Goal: Task Accomplishment & Management: Manage account settings

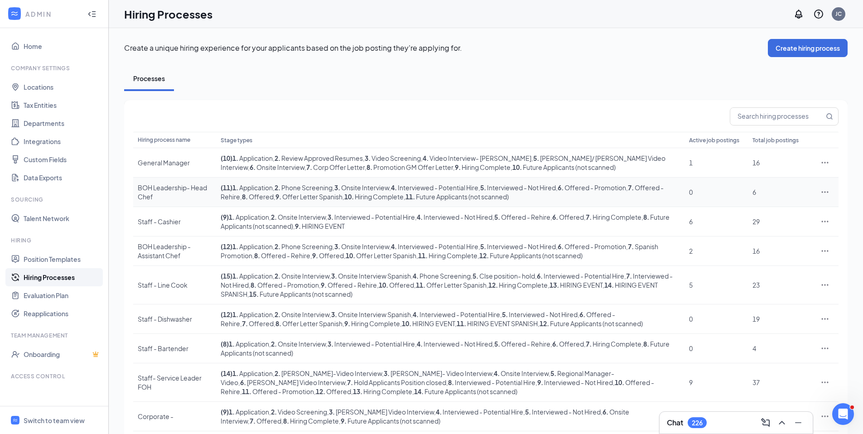
click at [831, 192] on div at bounding box center [825, 192] width 18 height 9
click at [824, 191] on icon "Ellipses" at bounding box center [825, 192] width 9 height 9
click at [758, 202] on li "Edit" at bounding box center [783, 210] width 92 height 21
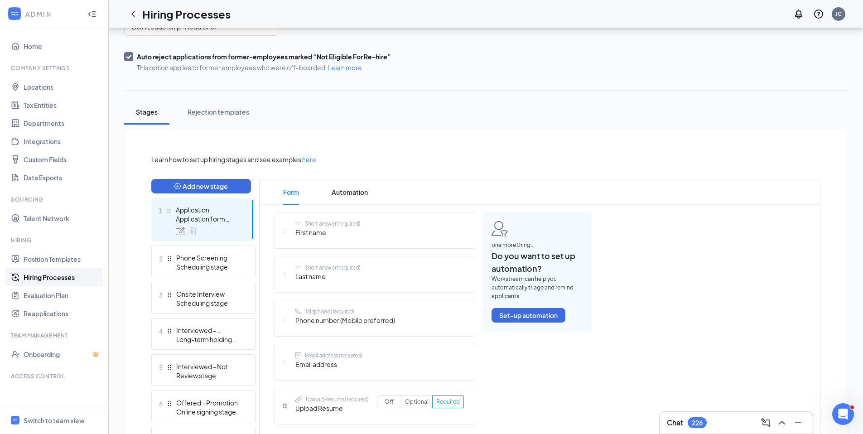
scroll to position [182, 0]
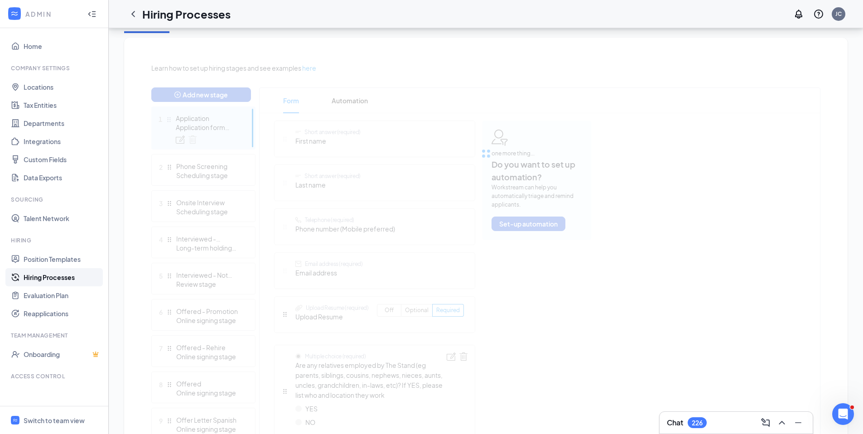
click at [216, 196] on div at bounding box center [485, 153] width 669 height 181
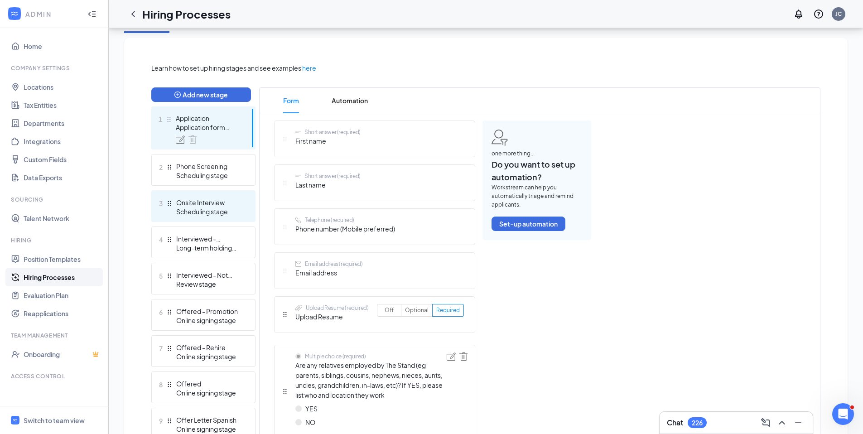
click at [221, 203] on div "Onsite Interview" at bounding box center [209, 202] width 66 height 9
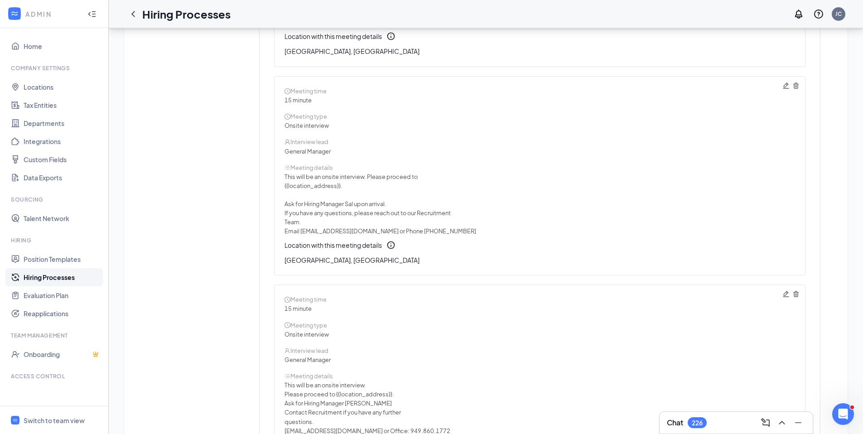
scroll to position [3914, 0]
click at [782, 91] on div "Meeting time" at bounding box center [540, 91] width 510 height 9
click at [787, 82] on icon "Pencil" at bounding box center [786, 85] width 7 height 7
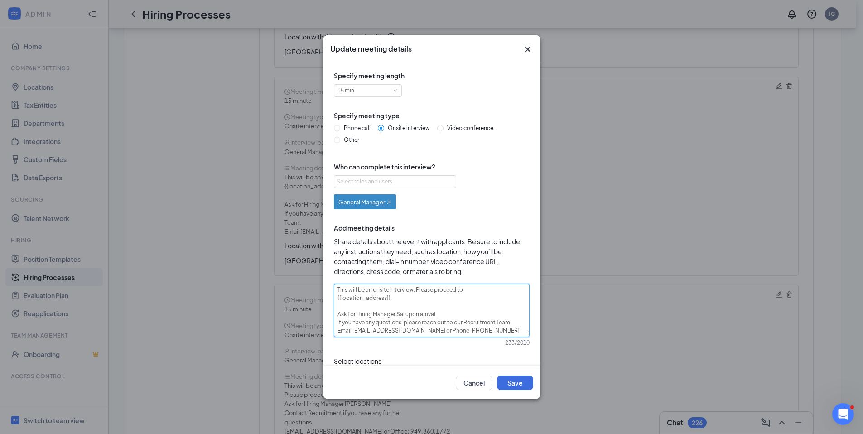
click at [400, 312] on textarea "This will be an onsite interview. Please proceed to {{location_address}}. Ask f…" at bounding box center [432, 310] width 196 height 53
type textarea "This will be an onsite interview. Please proceed to {{location_address}}. Ask f…"
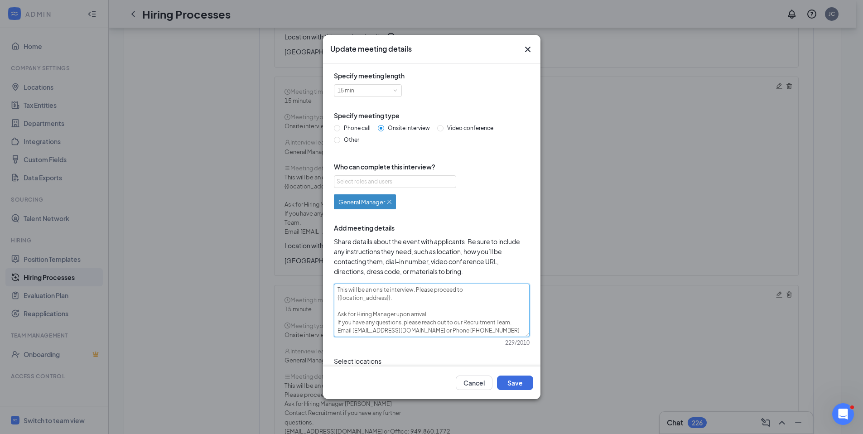
click at [356, 315] on textarea "This will be an onsite interview. Please proceed to {{location_address}}. Ask f…" at bounding box center [432, 310] width 196 height 53
type textarea "This will be an onsite interview. Please proceed to {{location_address}}. Ask f…"
click at [509, 382] on button "Save" at bounding box center [515, 383] width 36 height 15
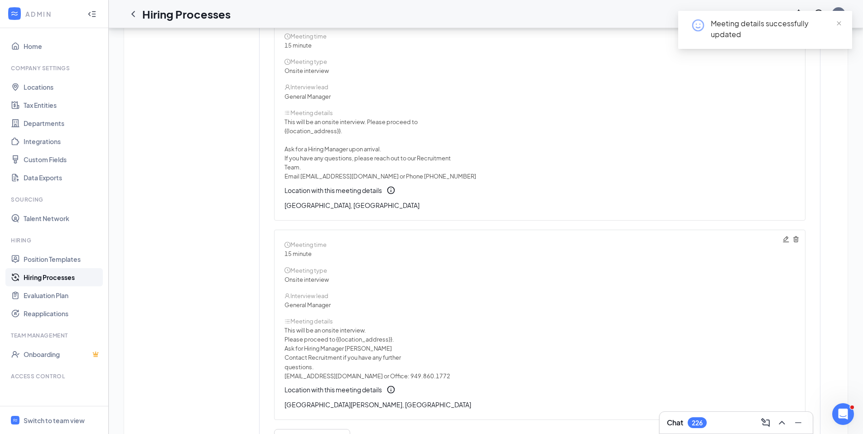
scroll to position [3972, 0]
click at [783, 237] on icon "Pencil" at bounding box center [786, 236] width 7 height 7
type textarea "This will be an onsite interview. Please proceed to {{location_address}}. Ask f…"
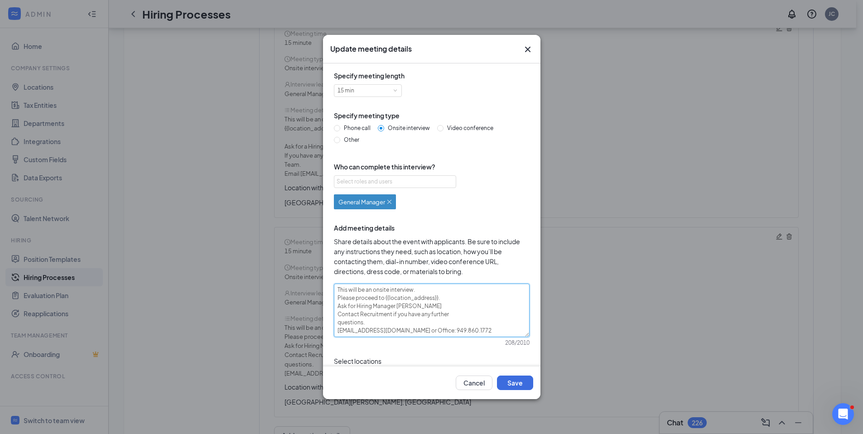
click at [406, 308] on textarea "This will be an onsite interview. Please proceed to {{location_address}}. Ask f…" at bounding box center [432, 310] width 196 height 53
type textarea "This will be an onsite interview. Please proceed to {{location_address}}. Ask f…"
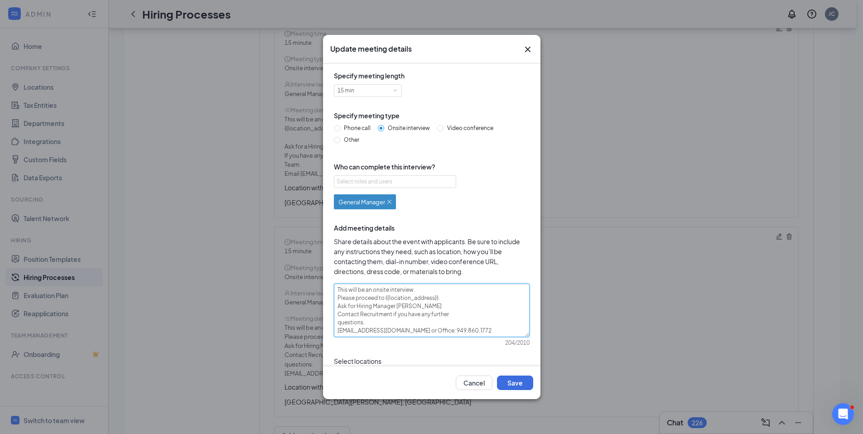
type textarea "This will be an onsite interview. Please proceed to {{location_address}}. Ask f…"
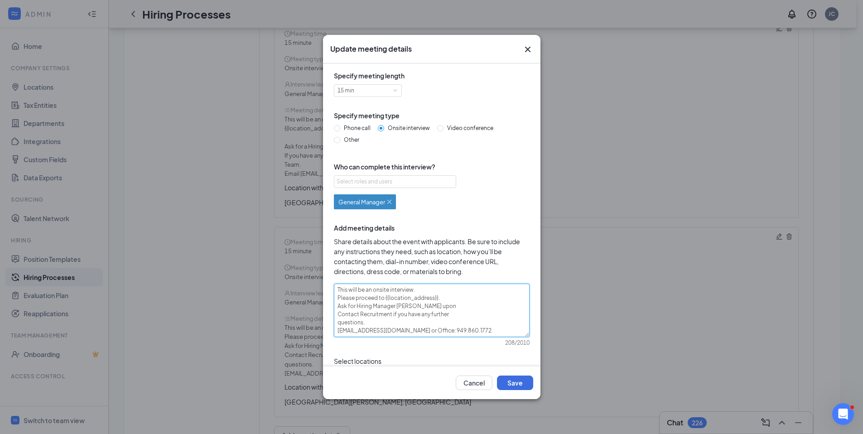
type textarea "This will be an onsite interview. Please proceed to {{location_address}}. Ask f…"
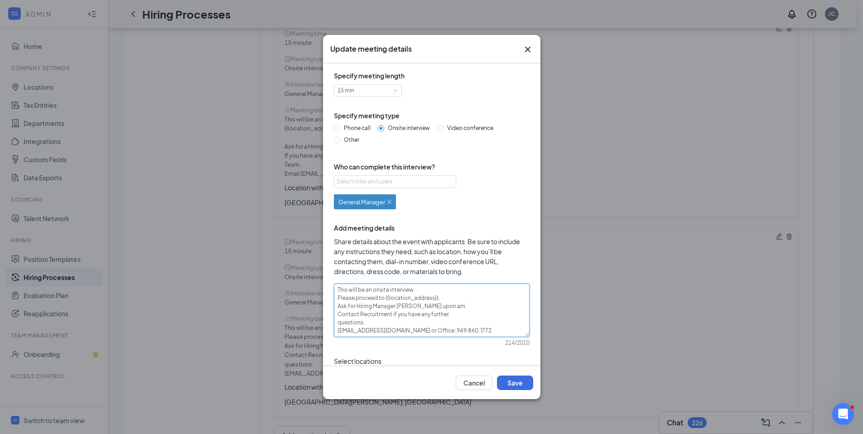
type textarea "This will be an onsite interview. Please proceed to {{location_address}}. Ask f…"
click at [508, 383] on button "Save" at bounding box center [515, 383] width 36 height 15
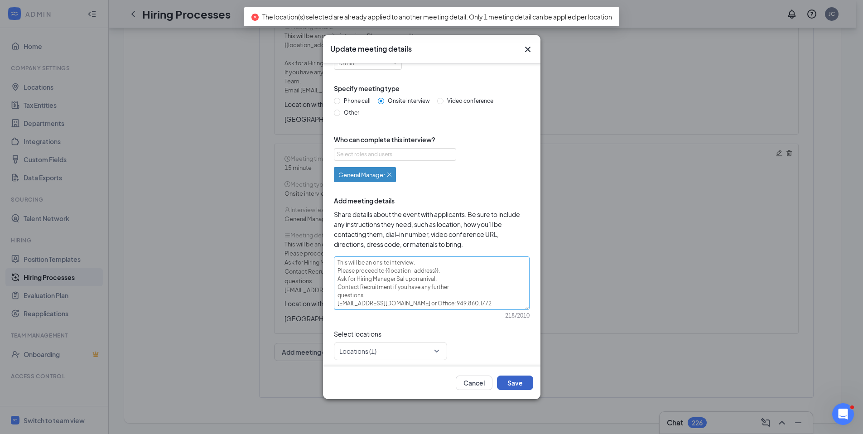
scroll to position [28, 0]
click at [387, 347] on div at bounding box center [388, 350] width 96 height 15
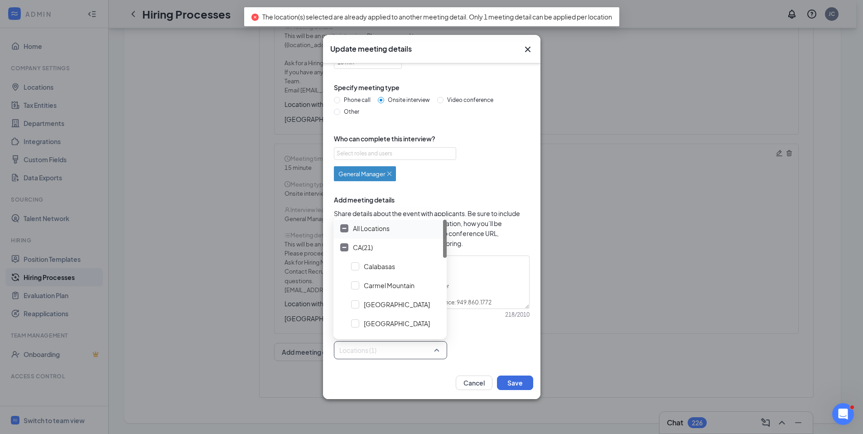
click at [365, 226] on span "All Locations" at bounding box center [371, 228] width 37 height 9
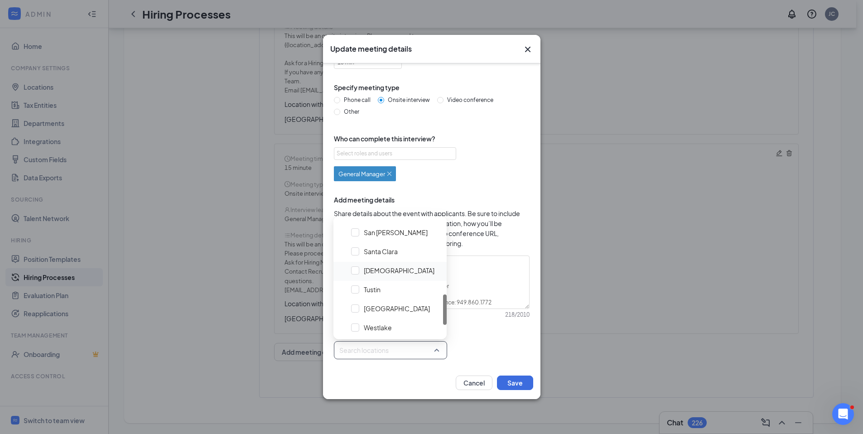
scroll to position [211, 0]
click at [367, 284] on span "San Jose" at bounding box center [423, 284] width 118 height 9
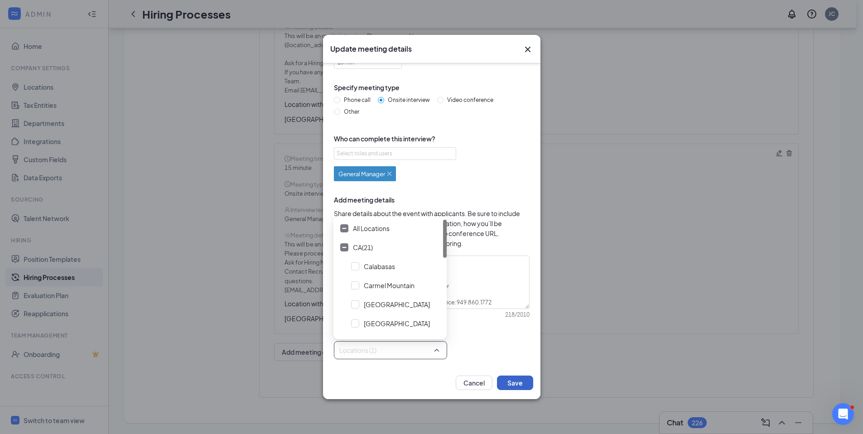
click at [524, 388] on button "Save" at bounding box center [515, 383] width 36 height 15
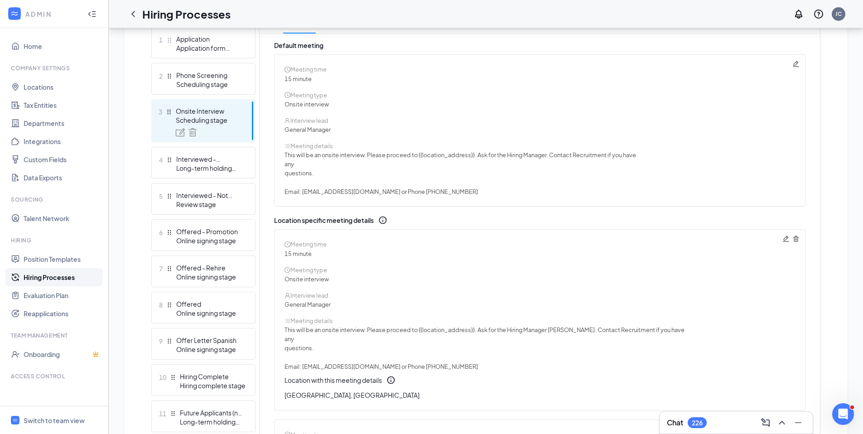
scroll to position [262, 0]
click at [40, 279] on link "Hiring Processes" at bounding box center [62, 277] width 77 height 18
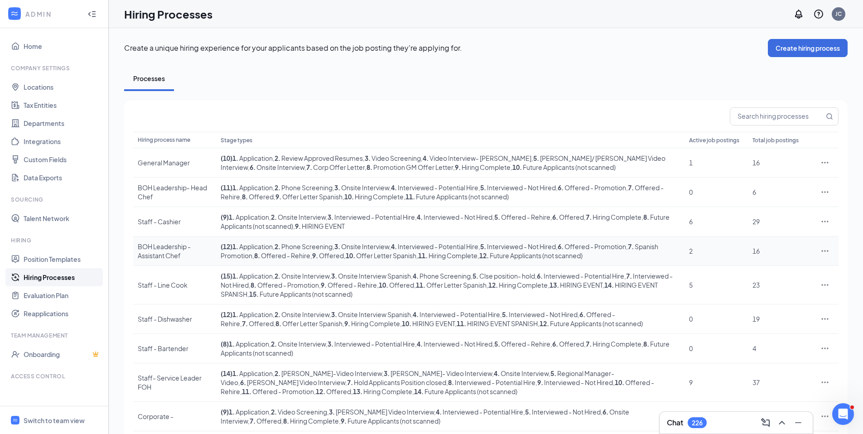
click at [830, 250] on div at bounding box center [825, 251] width 18 height 9
click at [827, 251] on icon "Ellipses" at bounding box center [825, 251] width 9 height 9
click at [782, 270] on span "Edit" at bounding box center [783, 270] width 78 height 10
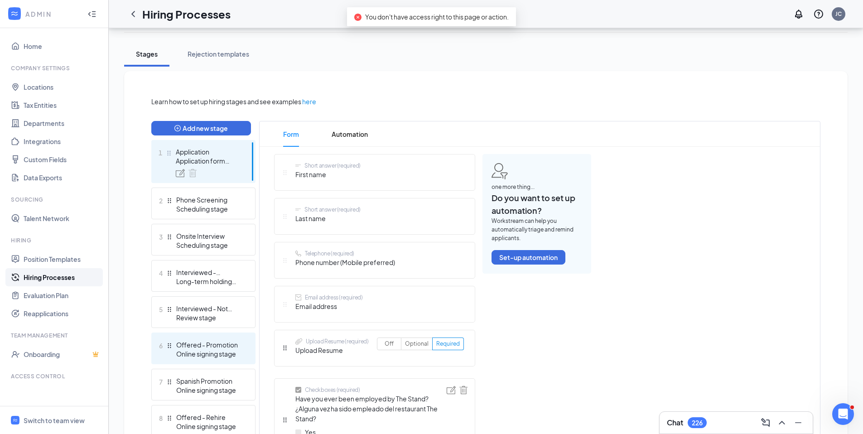
scroll to position [177, 0]
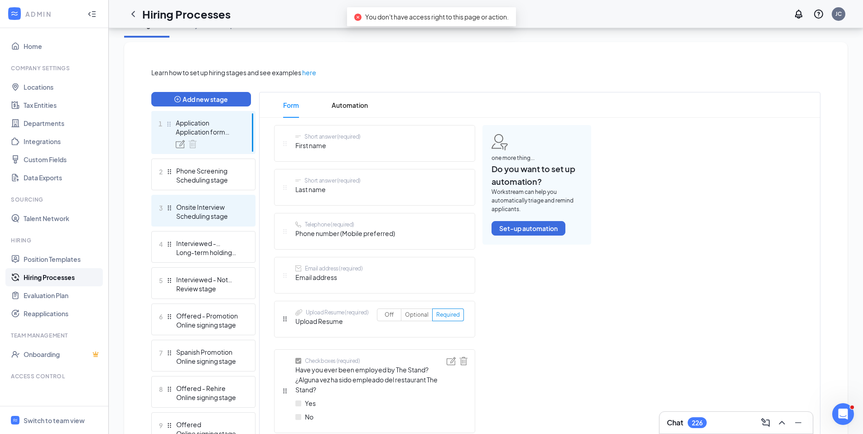
click at [213, 212] on div "Scheduling stage" at bounding box center [209, 216] width 66 height 9
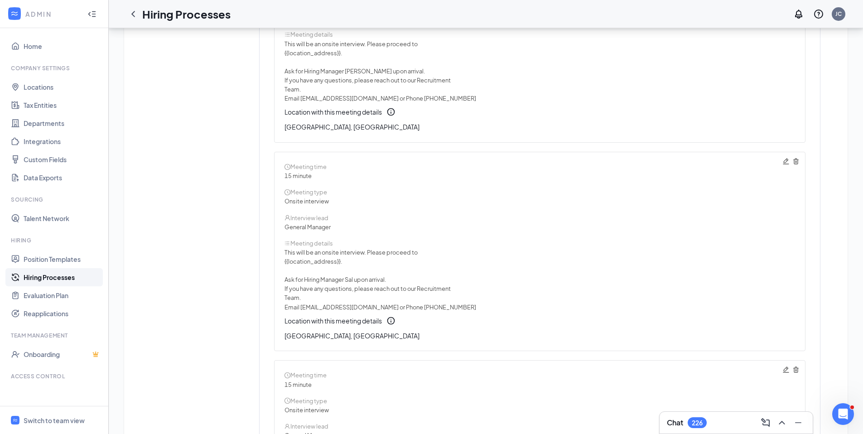
scroll to position [3014, 0]
click at [789, 160] on icon "Pencil" at bounding box center [786, 161] width 7 height 7
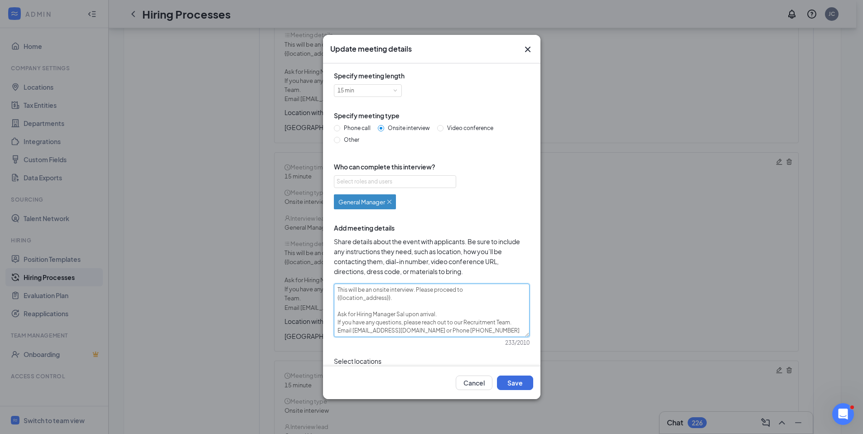
click at [398, 314] on textarea "This will be an onsite interview. Please proceed to {{location_address}}. Ask f…" at bounding box center [432, 310] width 196 height 53
type textarea "This will be an onsite interview. Please proceed to {{location_address}}. Ask f…"
click at [357, 315] on textarea "This will be an onsite interview. Please proceed to {{location_address}}. Ask f…" at bounding box center [432, 310] width 196 height 53
type textarea "This will be an onsite interview. Please proceed to {{location_address}}. Ask f…"
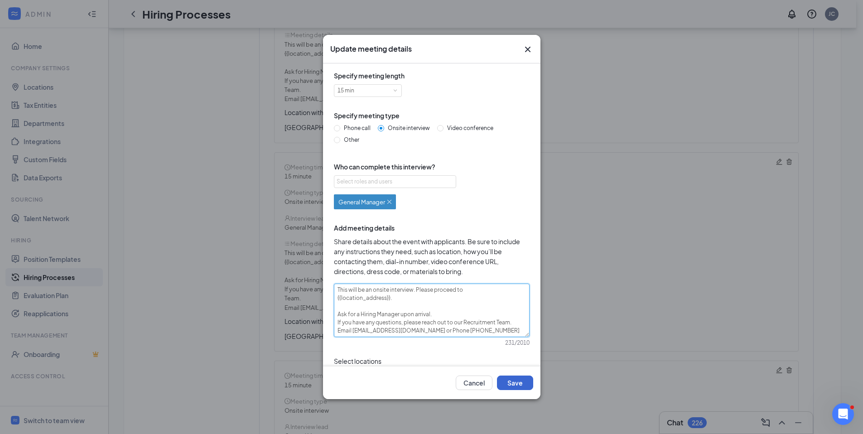
type textarea "This will be an onsite interview. Please proceed to {{location_address}}. Ask f…"
click at [523, 383] on button "Save" at bounding box center [515, 383] width 36 height 15
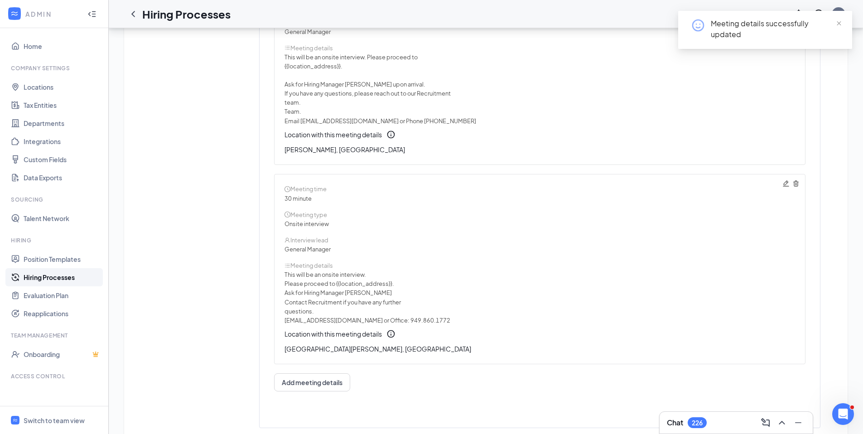
scroll to position [4491, 0]
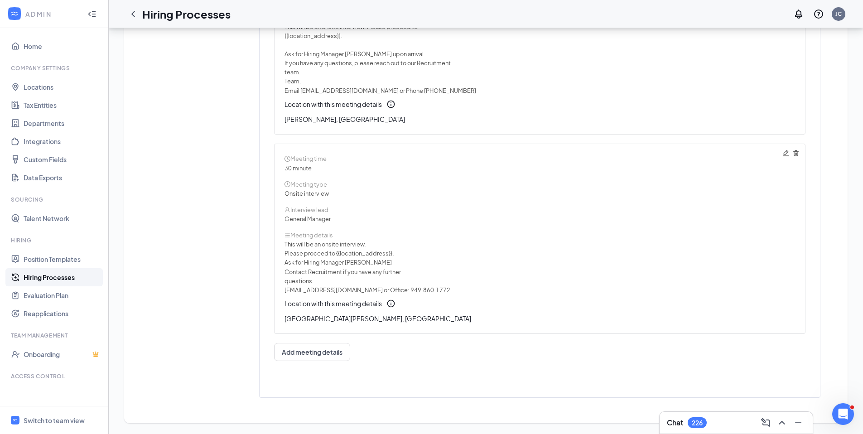
click at [785, 149] on div "Meeting time 30 minute Meeting type Onsite interview Interview lead General Man…" at bounding box center [540, 239] width 532 height 190
click at [784, 152] on icon "Pencil" at bounding box center [786, 153] width 6 height 6
type textarea "This will be an onsite interview. Please proceed to {{location_address}}. Ask f…"
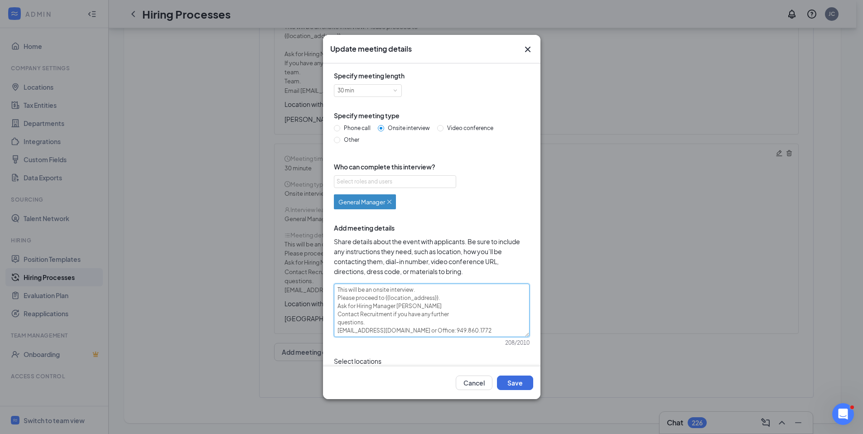
click at [404, 306] on textarea "This will be an onsite interview. Please proceed to {{location_address}}. Ask f…" at bounding box center [432, 310] width 196 height 53
type textarea "This will be an onsite interview. Please proceed to {{location_address}}. Ask f…"
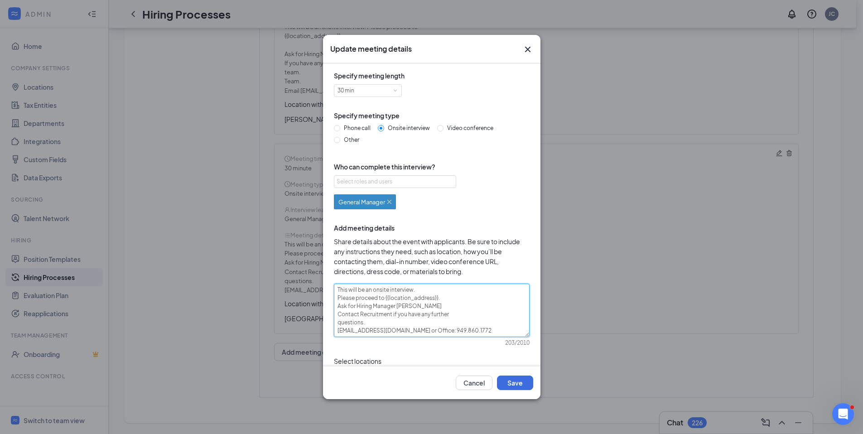
type textarea "This will be an onsite interview. Please proceed to {{location_address}}. Ask f…"
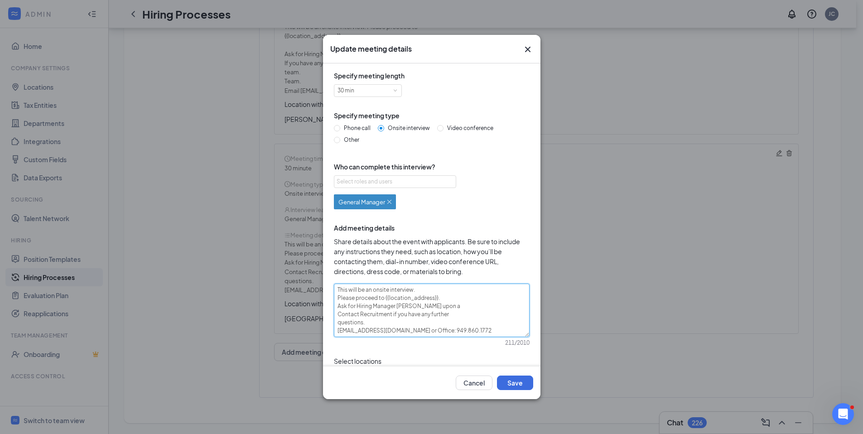
type textarea "This will be an onsite interview. Please proceed to {{location_address}}. Ask f…"
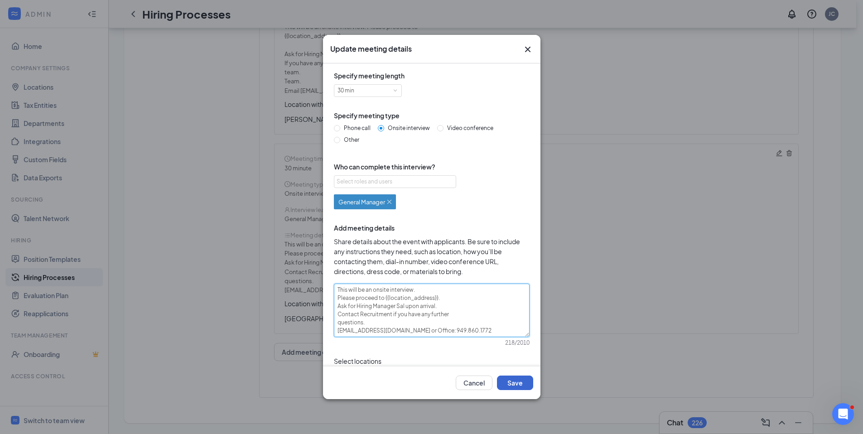
type textarea "This will be an onsite interview. Please proceed to {{location_address}}. Ask f…"
click at [515, 384] on button "Save" at bounding box center [515, 383] width 36 height 15
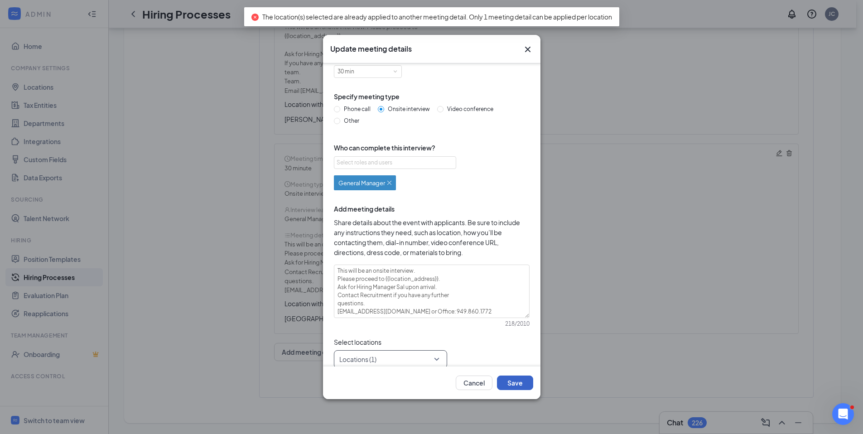
scroll to position [19, 0]
click at [367, 360] on div at bounding box center [388, 359] width 96 height 15
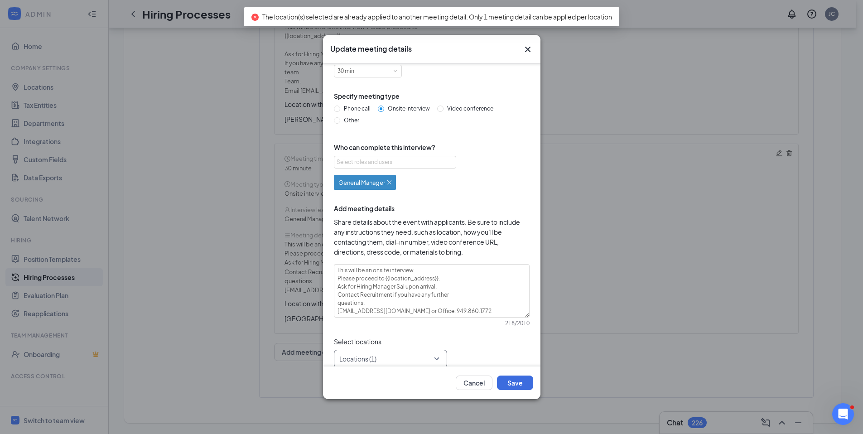
click at [377, 349] on div "Specify meeting length 30 min Specify meeting type Phone call Onsite interview …" at bounding box center [431, 209] width 203 height 317
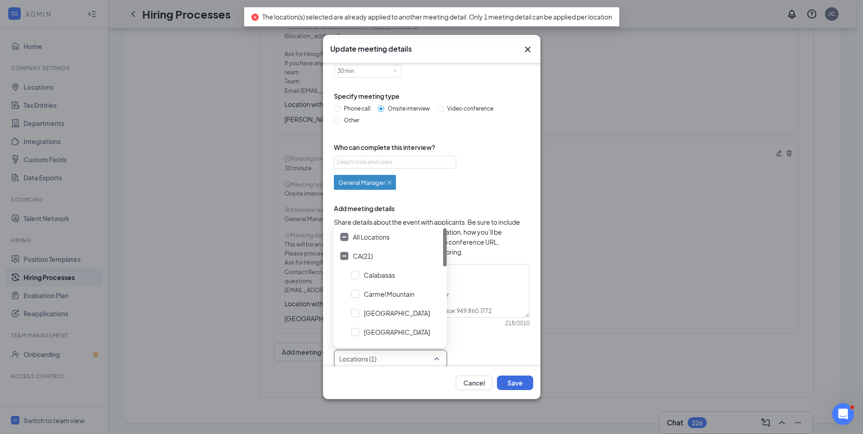
click at [371, 356] on div at bounding box center [388, 359] width 96 height 15
click at [353, 232] on span "All Locations" at bounding box center [390, 236] width 106 height 17
click at [353, 237] on span "All Locations" at bounding box center [371, 236] width 37 height 9
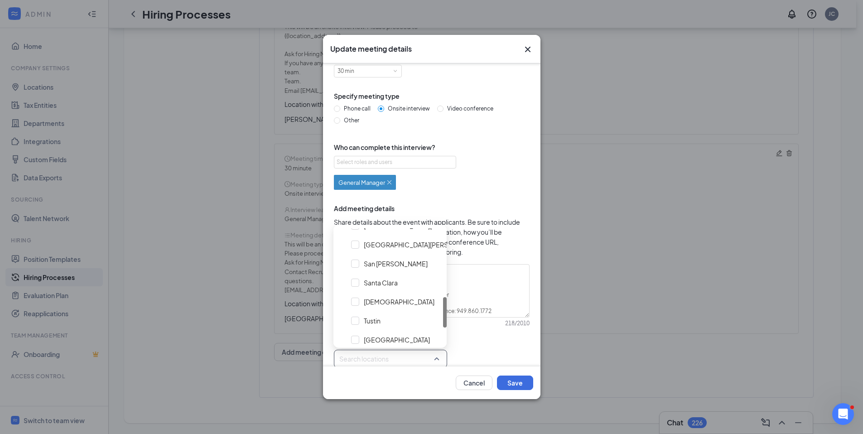
scroll to position [259, 0]
click at [370, 247] on span "San Jose" at bounding box center [423, 244] width 118 height 9
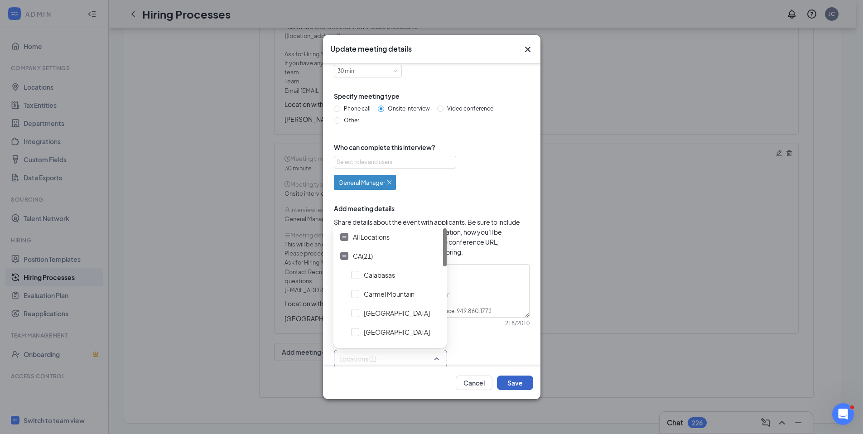
click at [523, 386] on button "Save" at bounding box center [515, 383] width 36 height 15
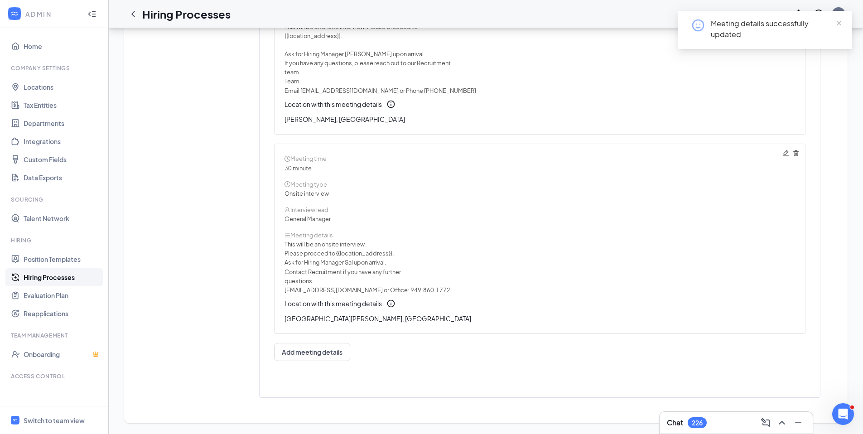
click at [82, 275] on link "Hiring Processes" at bounding box center [62, 277] width 77 height 18
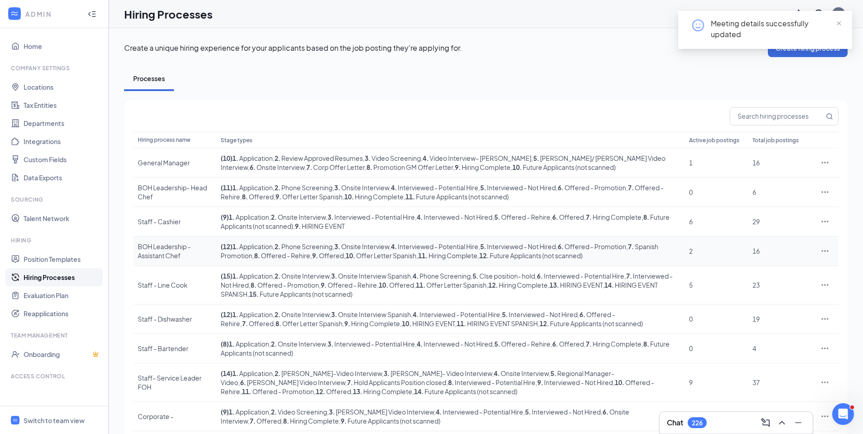
click at [821, 248] on icon "Ellipses" at bounding box center [825, 251] width 9 height 9
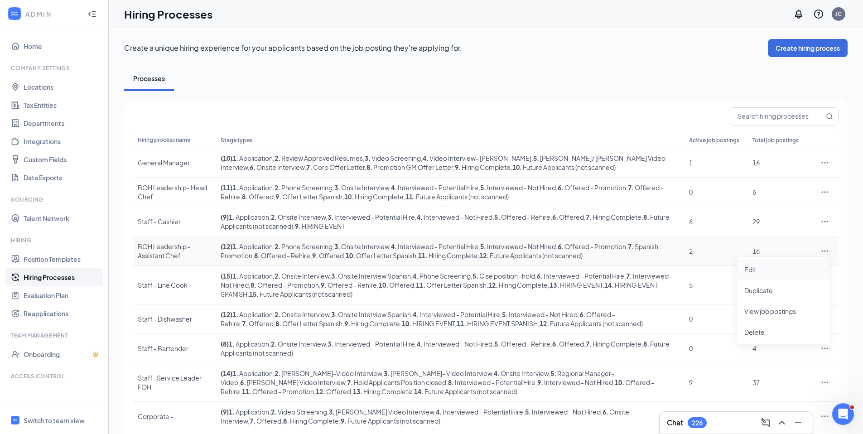
click at [761, 271] on span "Edit" at bounding box center [783, 270] width 78 height 10
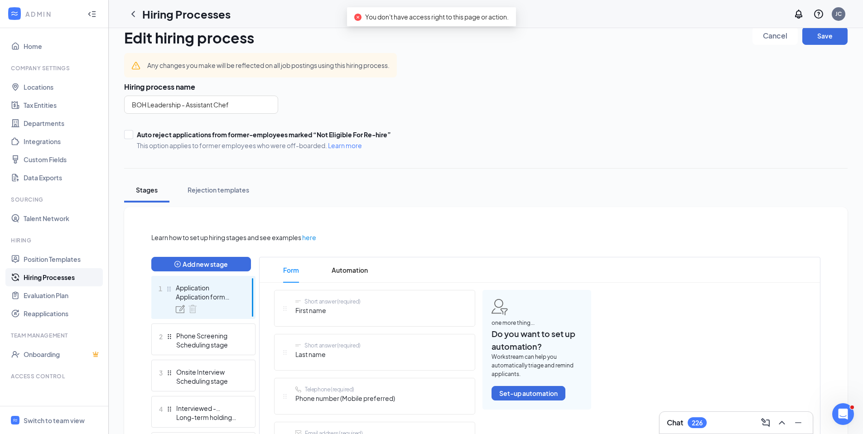
scroll to position [82, 0]
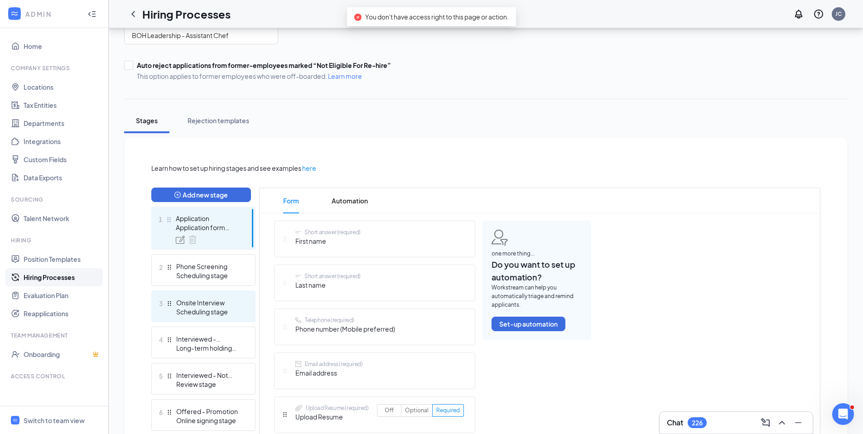
click at [172, 295] on div "3 Onsite Interview Scheduling stage" at bounding box center [203, 306] width 104 height 32
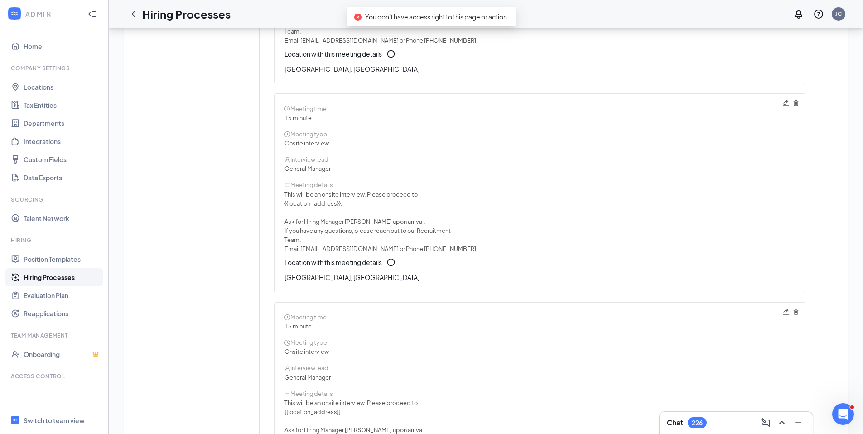
scroll to position [4356, 0]
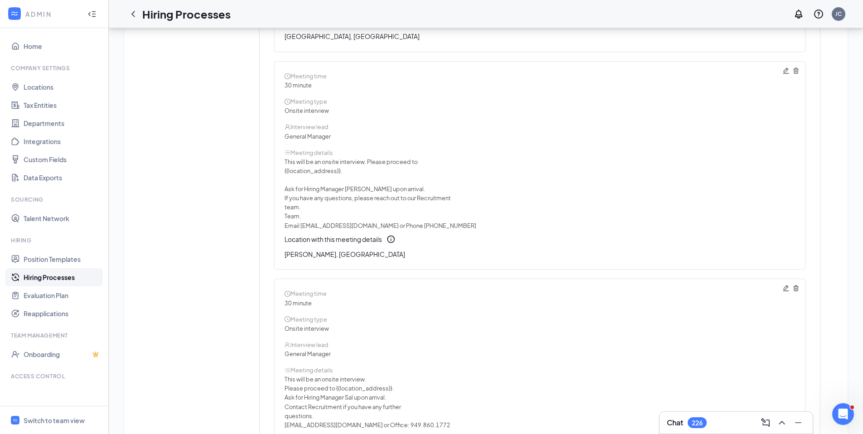
click at [58, 274] on link "Hiring Processes" at bounding box center [62, 277] width 77 height 18
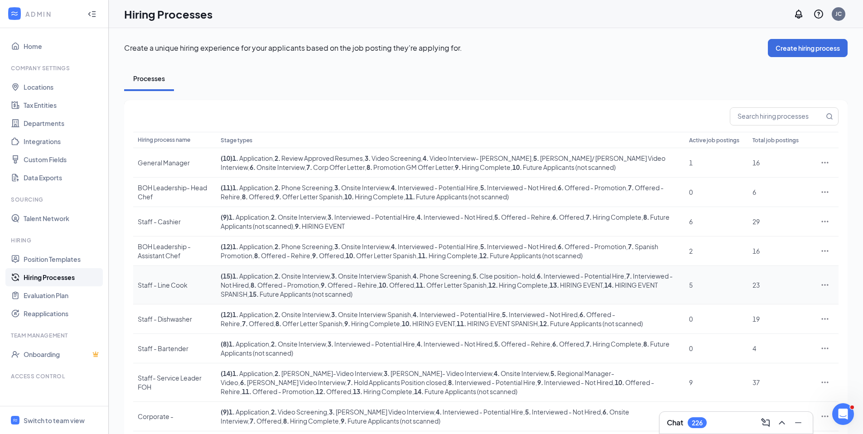
click at [830, 287] on div at bounding box center [825, 284] width 18 height 9
click at [827, 285] on icon "Ellipses" at bounding box center [825, 284] width 9 height 9
click at [772, 300] on span "Edit" at bounding box center [783, 304] width 78 height 10
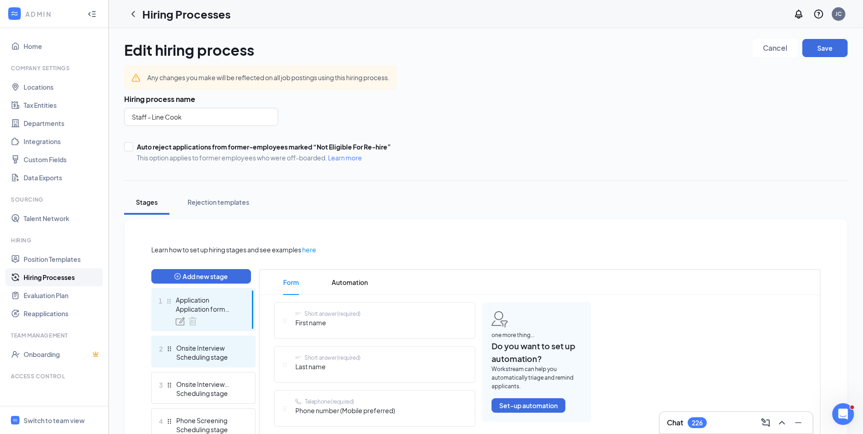
click at [232, 345] on div "Onsite Interview" at bounding box center [209, 347] width 66 height 9
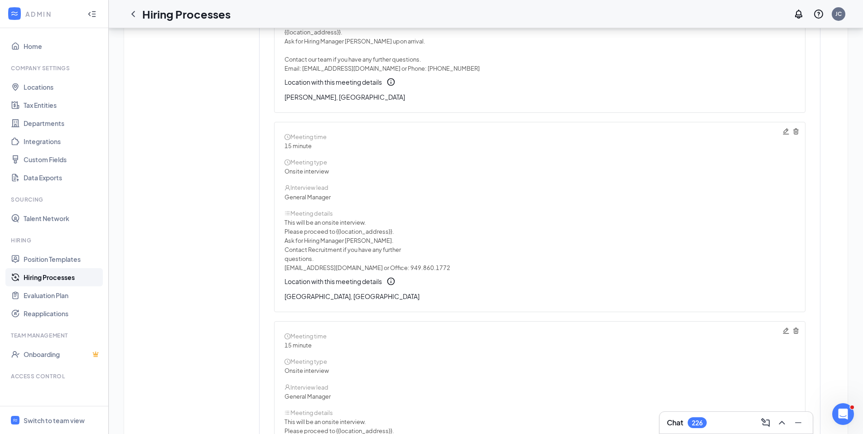
scroll to position [3576, 0]
click at [786, 136] on icon "Pencil" at bounding box center [786, 134] width 7 height 7
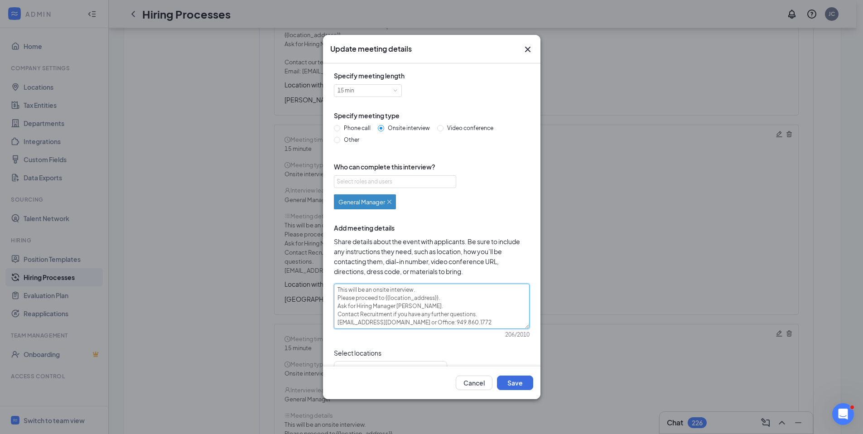
click at [399, 309] on textarea "This will be an onsite interview. Please proceed to {{location_address}}. Ask f…" at bounding box center [432, 306] width 196 height 45
type textarea "This will be an onsite interview. Please proceed to {{location_address}}. Ask f…"
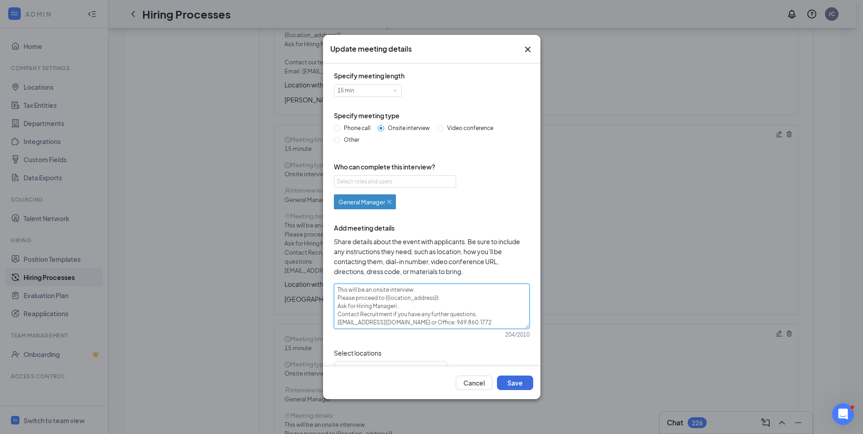
type textarea "This will be an onsite interview. Please proceed to {{location_address}}. Ask f…"
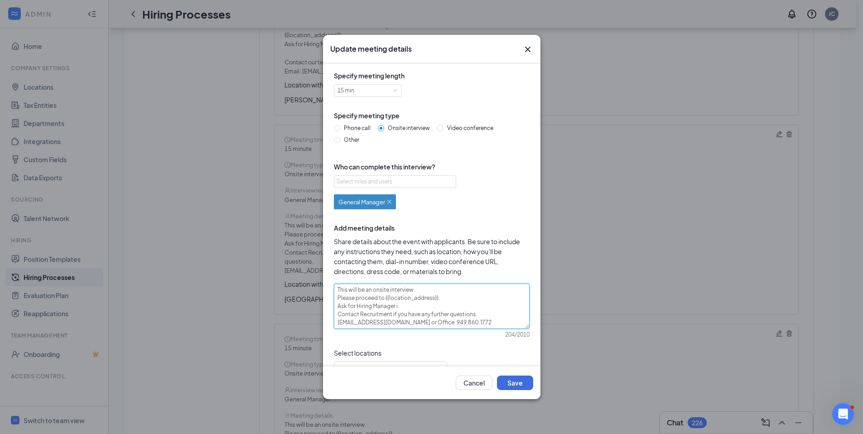
type textarea "This will be an onsite interview. Please proceed to {{location_address}}. Ask f…"
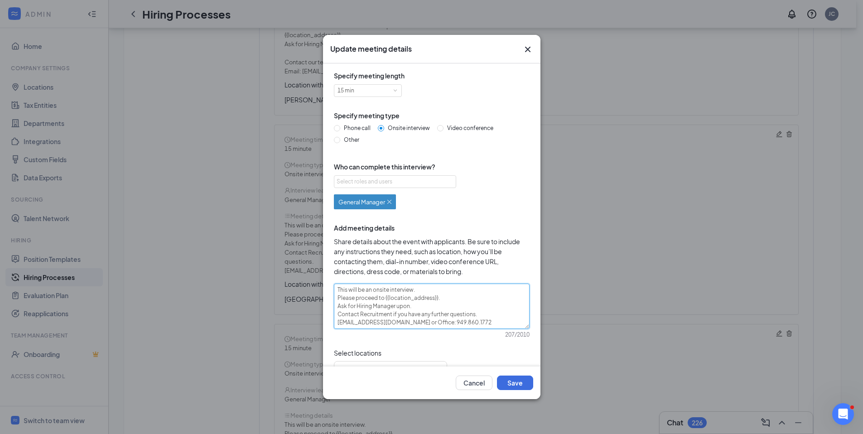
type textarea "This will be an onsite interview. Please proceed to {{location_address}}. Ask f…"
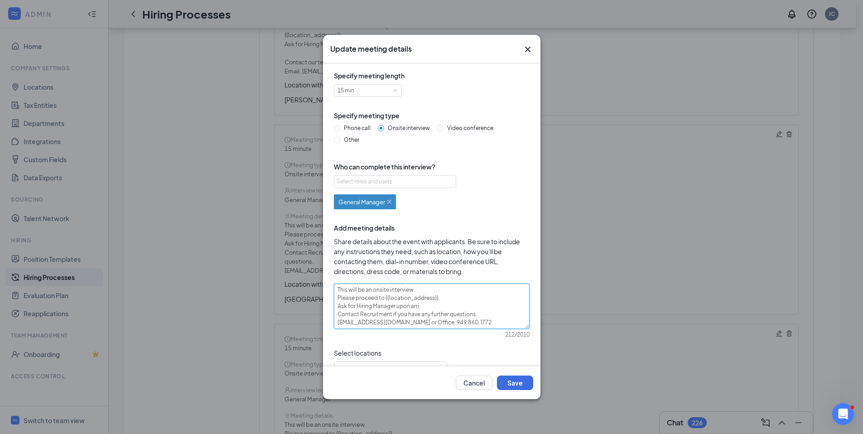
type textarea "This will be an onsite interview. Please proceed to {{location_address}}. Ask f…"
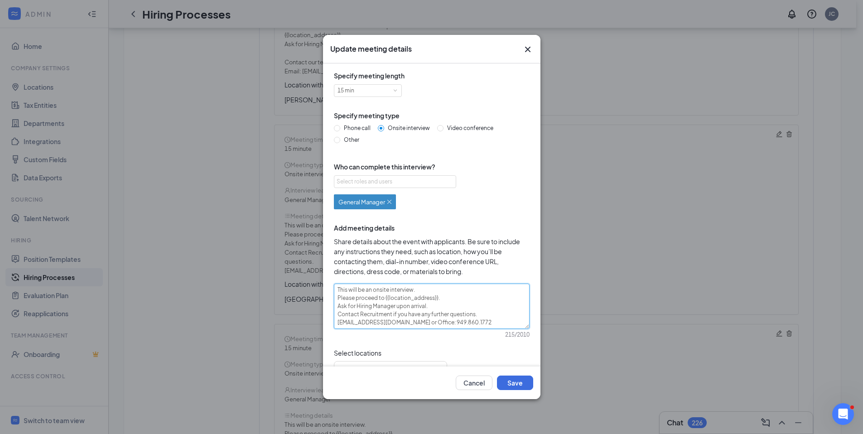
click at [355, 305] on textarea "This will be an onsite interview. Please proceed to {{location_address}}. Ask f…" at bounding box center [432, 306] width 196 height 45
type textarea "This will be an onsite interview. Please proceed to {{location_address}}. Ask f…"
click at [353, 306] on textarea "This will be an onsite interview. Please proceed to {{location_address}}. Ask f…" at bounding box center [432, 306] width 196 height 45
click at [355, 306] on textarea "This will be an onsite interview. Please proceed to {{location_address}}. Ask f…" at bounding box center [432, 306] width 196 height 45
type textarea "This will be an onsite interview. Please proceed to {{location_address}}. Ask f…"
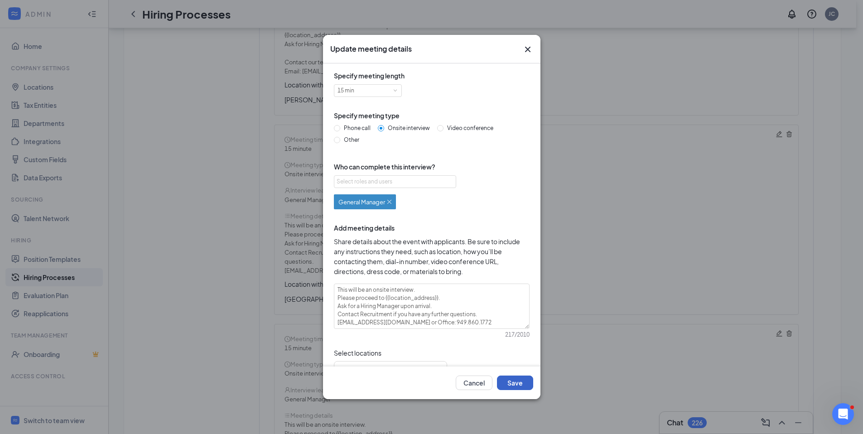
click at [519, 387] on button "Save" at bounding box center [515, 383] width 36 height 15
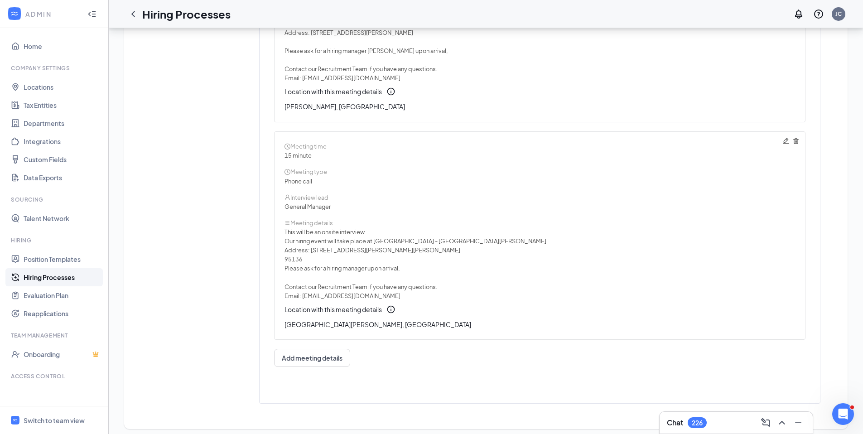
scroll to position [4407, 0]
click at [785, 138] on icon "Pencil" at bounding box center [786, 137] width 7 height 7
radio input "true"
radio input "false"
type textarea "This will be an onsite interview. Our hiring event will take place at The Stand…"
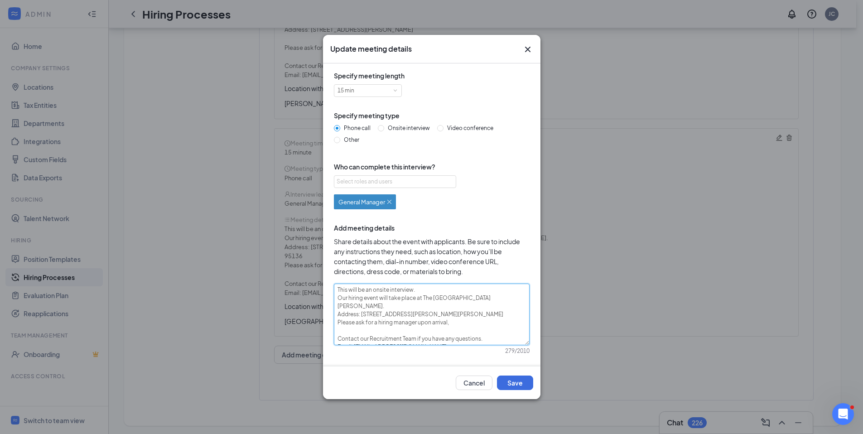
click at [378, 316] on textarea "This will be an onsite interview. Our hiring event will take place at The Stand…" at bounding box center [432, 315] width 196 height 62
type textarea "This will be an onsite interview. Our hiring event will take place at The Stand…"
click at [413, 313] on textarea "This will be an onsite interview. Our hiring event will take place at The Stand…" at bounding box center [432, 315] width 196 height 62
type textarea "This will be an onsite interview. Our hiring event will take place at The Stand…"
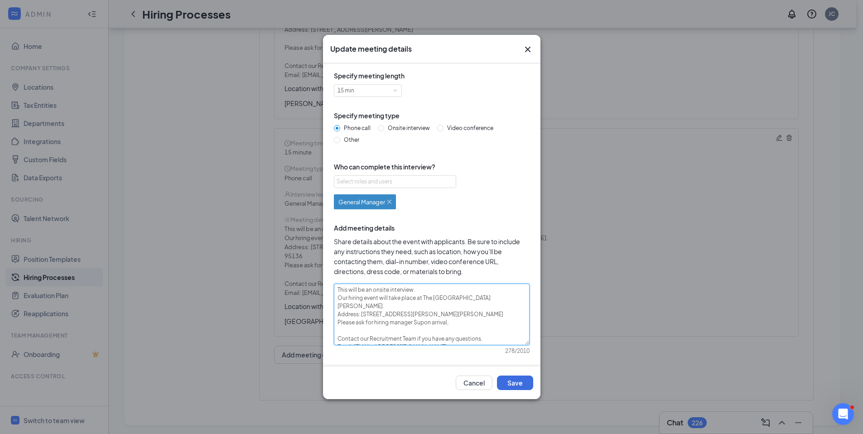
type textarea "This will be an onsite interview. Our hiring event will take place at The Stand…"
click at [511, 378] on button "Save" at bounding box center [515, 383] width 36 height 15
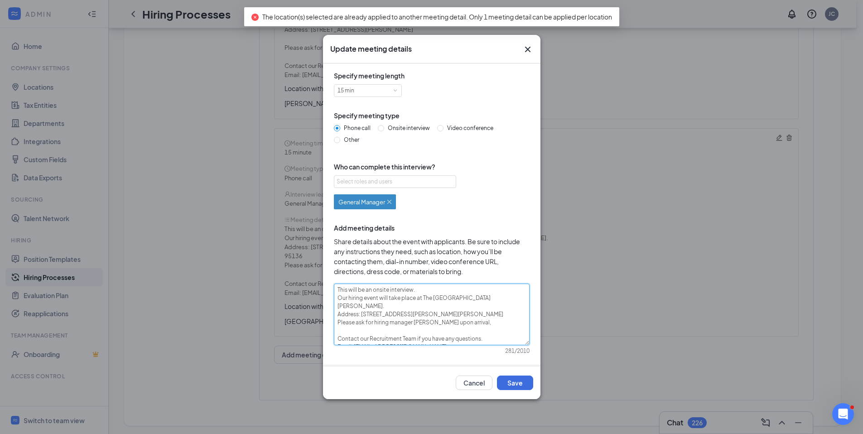
click at [420, 300] on textarea "This will be an onsite interview. Our hiring event will take place at The Stand…" at bounding box center [432, 315] width 196 height 62
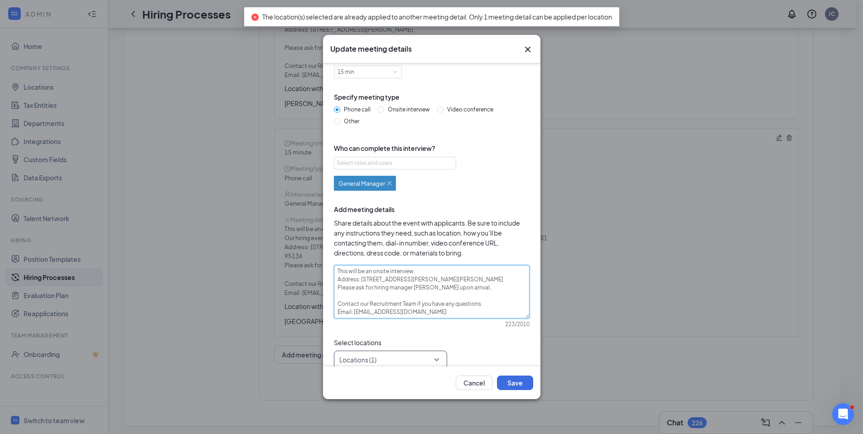
click at [367, 358] on div at bounding box center [388, 360] width 96 height 15
type textarea "This will be an onsite interview. Address: 503 West Capitol Expressway, San Jos…"
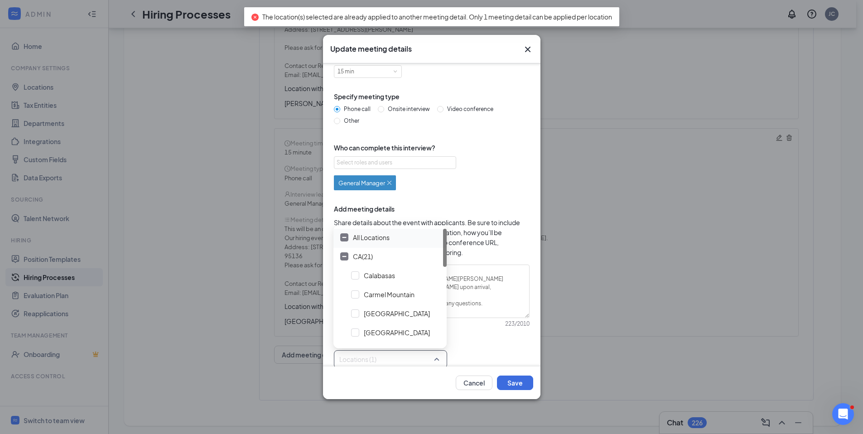
click at [366, 244] on span "All Locations" at bounding box center [390, 237] width 106 height 17
click at [366, 243] on span "All Locations" at bounding box center [390, 237] width 106 height 17
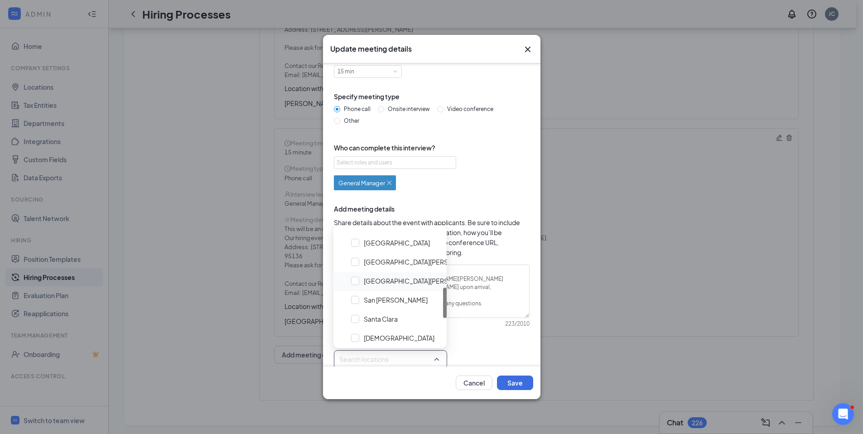
scroll to position [221, 0]
click at [376, 284] on span "San Jose" at bounding box center [423, 282] width 118 height 9
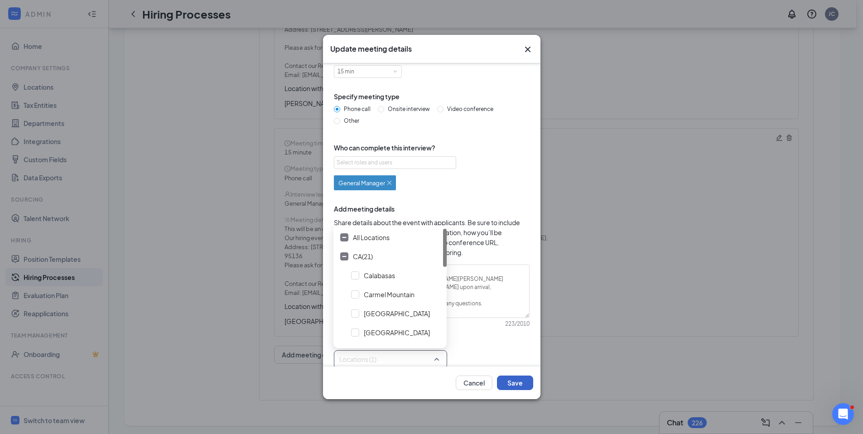
click at [508, 378] on button "Save" at bounding box center [515, 383] width 36 height 15
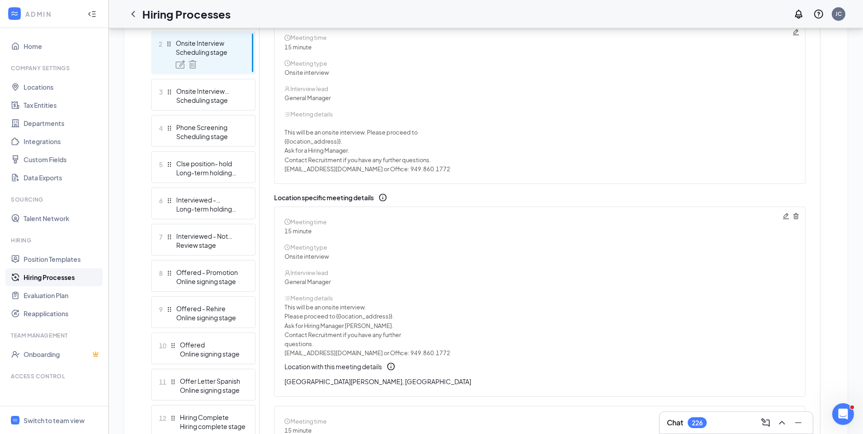
scroll to position [295, 0]
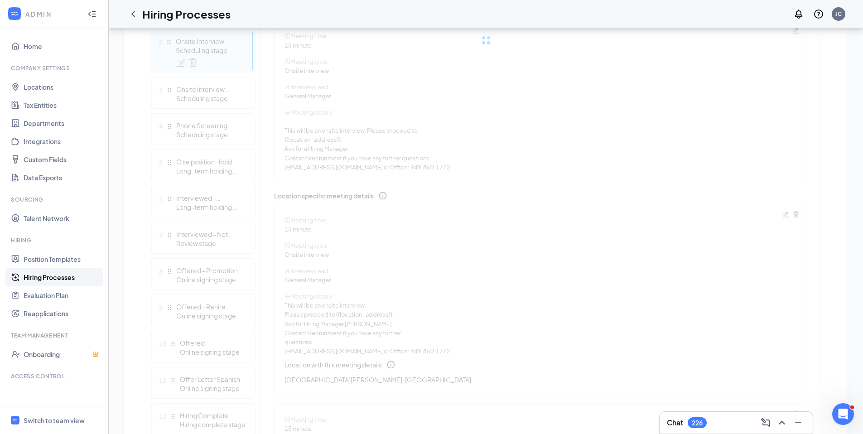
click at [203, 92] on div at bounding box center [485, 40] width 669 height 181
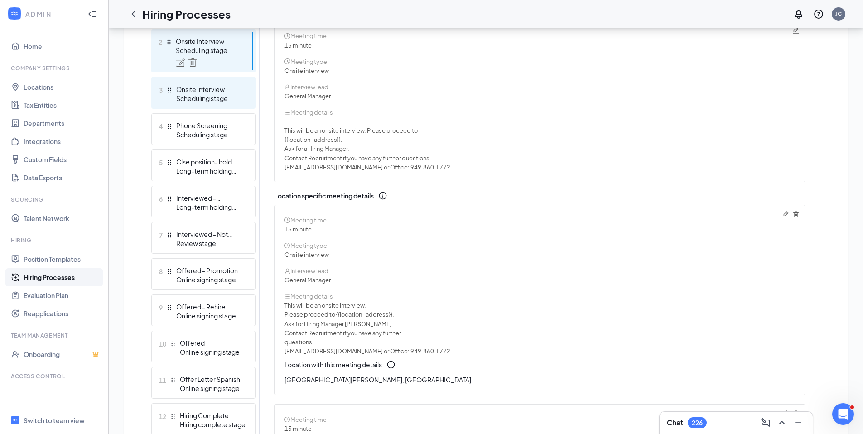
click at [210, 94] on div "Scheduling stage" at bounding box center [209, 98] width 66 height 9
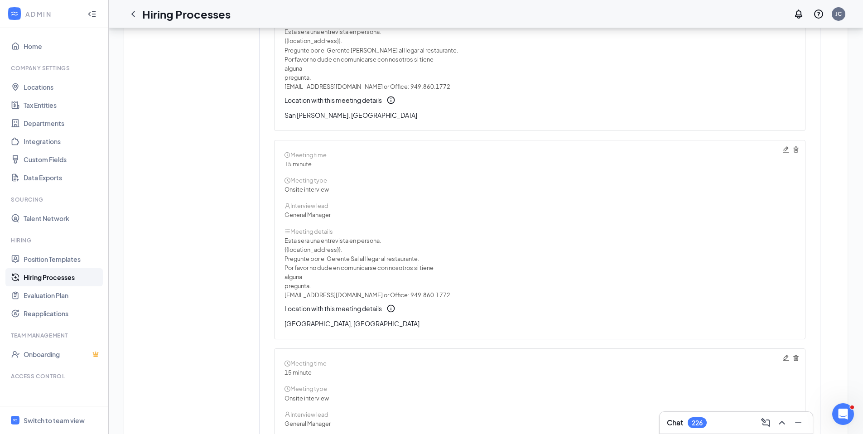
scroll to position [3028, 0]
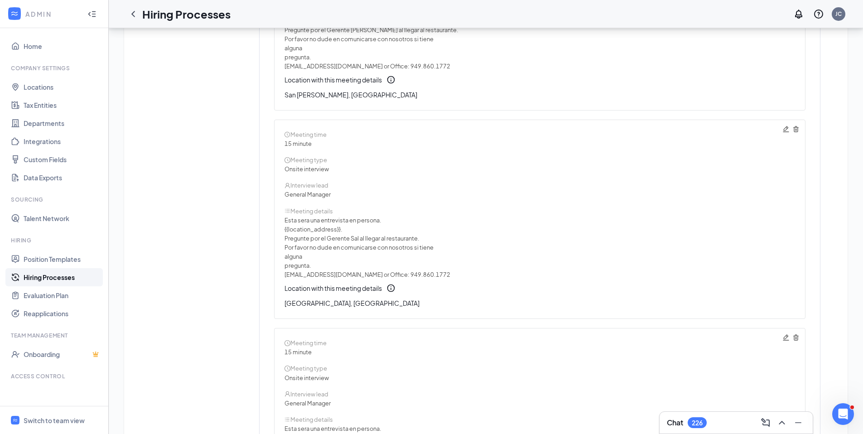
click at [784, 130] on icon "Pencil" at bounding box center [786, 129] width 7 height 7
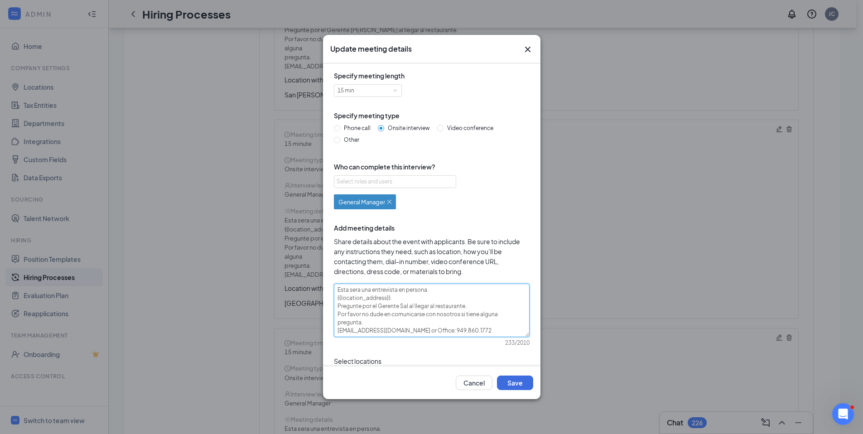
click at [403, 304] on textarea "Esta sera una entrevista en persona. {{location_address}}. Pregunte por el Gere…" at bounding box center [432, 310] width 196 height 53
click at [522, 384] on button "Save" at bounding box center [515, 383] width 36 height 15
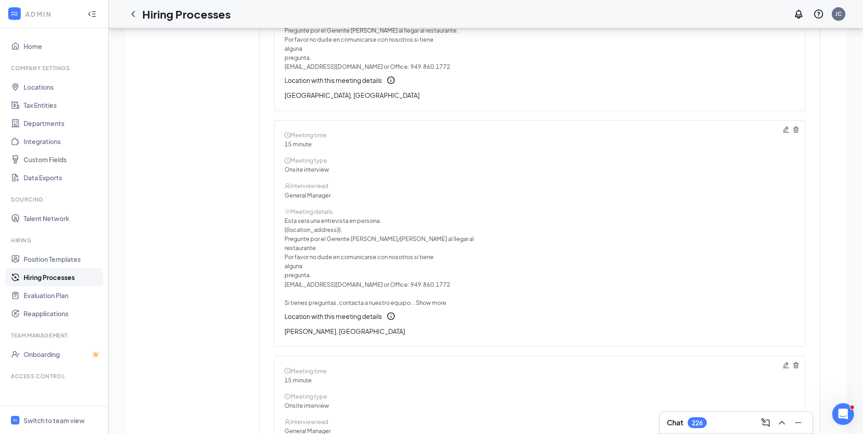
scroll to position [4297, 0]
click at [783, 131] on icon "Pencil" at bounding box center [786, 130] width 7 height 7
type textarea "Esta sera una entrevista en persona. {{location_address}}. Pregunte por el Gere…"
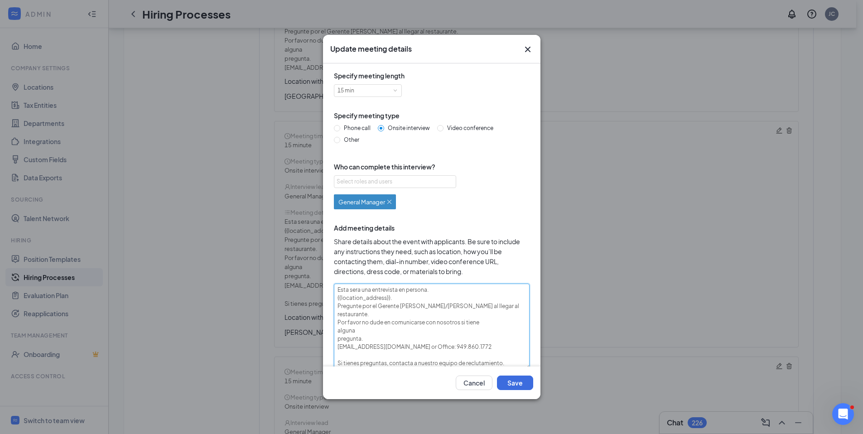
click at [433, 307] on textarea "Esta sera una entrevista en persona. {{location_address}}. Pregunte por el Gere…" at bounding box center [432, 327] width 196 height 86
type textarea "Esta sera una entrevista en persona. {{location_address}}. Pregunte por el Gere…"
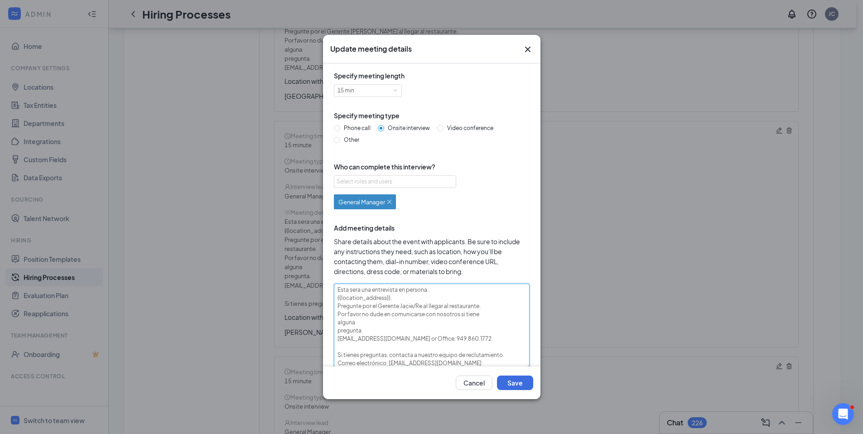
type textarea "Esta sera una entrevista en persona. {{location_address}}. Pregunte por el Gere…"
click at [510, 378] on button "Save" at bounding box center [515, 383] width 36 height 15
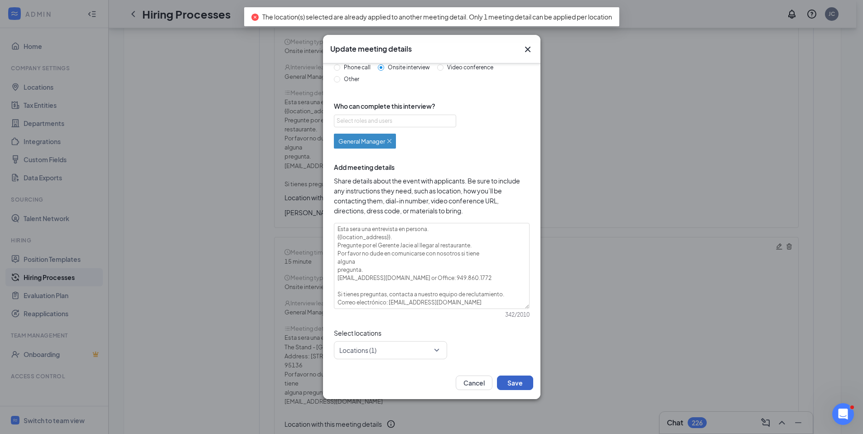
scroll to position [4537, 0]
click at [386, 345] on div at bounding box center [388, 350] width 96 height 15
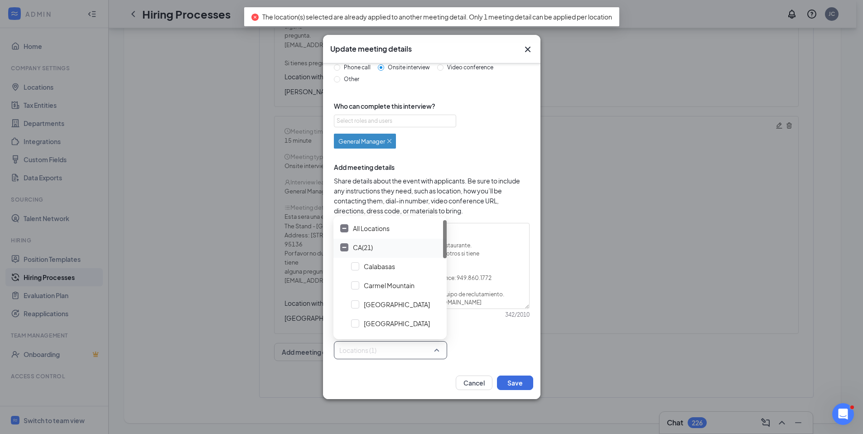
scroll to position [2, 0]
click at [364, 228] on span "All Locations" at bounding box center [371, 226] width 37 height 9
click at [364, 228] on span "All Locations" at bounding box center [371, 228] width 37 height 9
click at [366, 232] on span "Santee" at bounding box center [399, 230] width 71 height 9
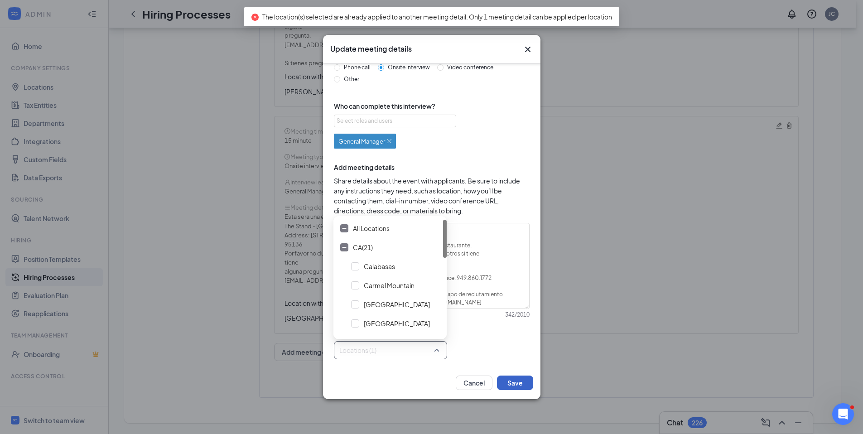
click at [526, 390] on button "Save" at bounding box center [515, 383] width 36 height 15
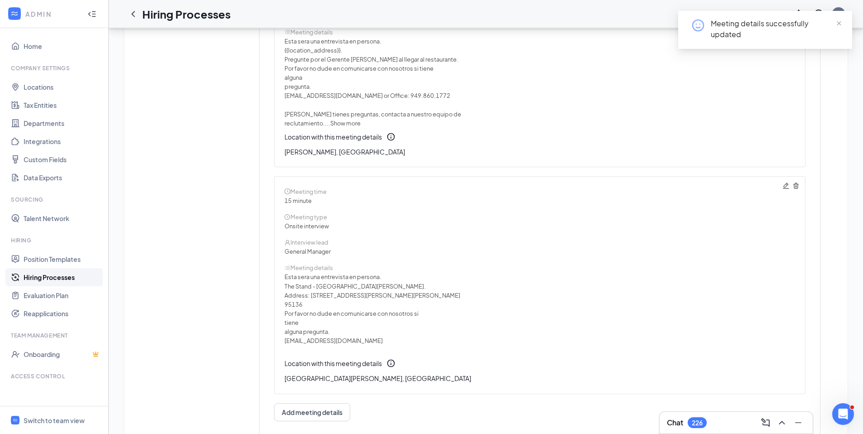
scroll to position [4471, 0]
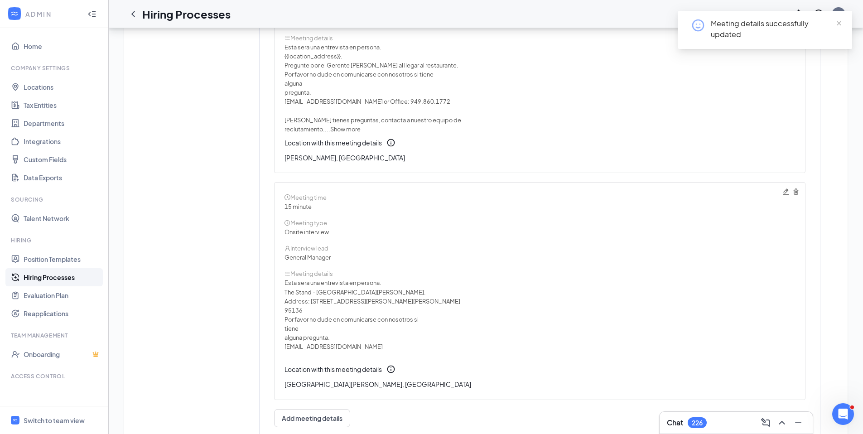
click at [334, 128] on span "Show more" at bounding box center [345, 129] width 30 height 7
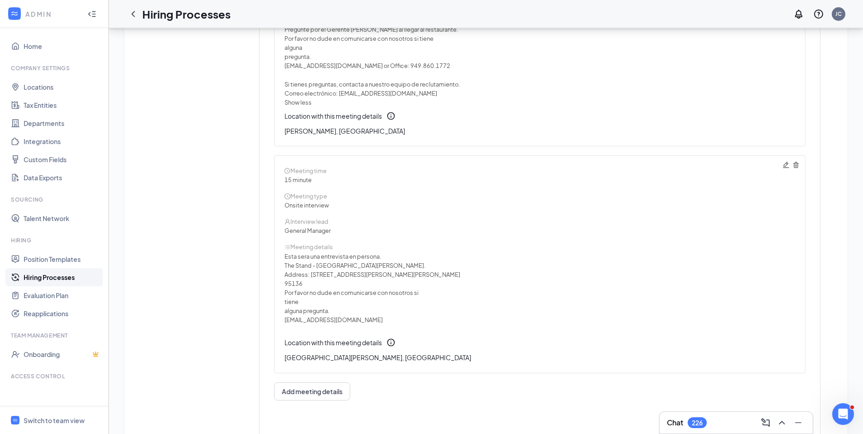
scroll to position [4521, 0]
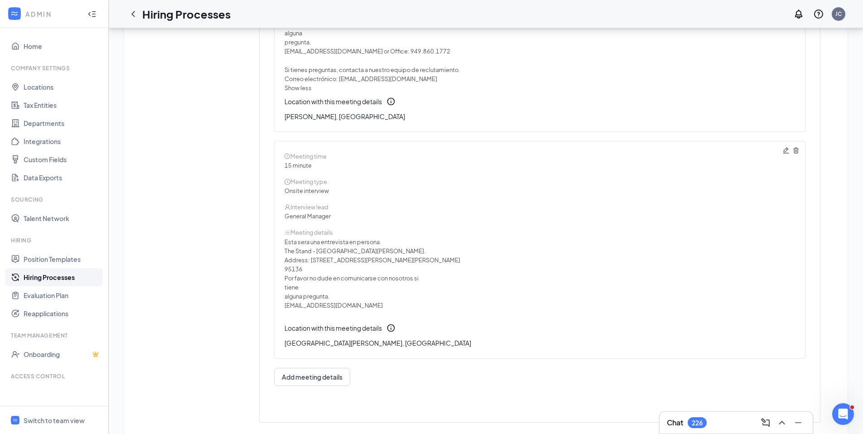
click at [785, 151] on icon "Pencil" at bounding box center [786, 150] width 7 height 7
type textarea "Esta sera una entrevista en persona. The Stand - San Jose. Address: 503 West Ca…"
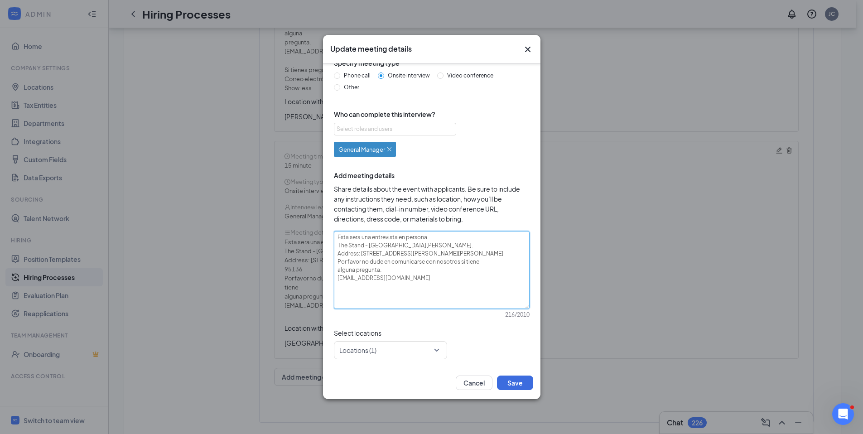
click at [384, 262] on textarea "Esta sera una entrevista en persona. The Stand - San Jose. Address: 503 West Ca…" at bounding box center [432, 270] width 196 height 78
type textarea "Esta sera una entrevista en persona. The Stand - San Jose. Address: 503 West Ca…"
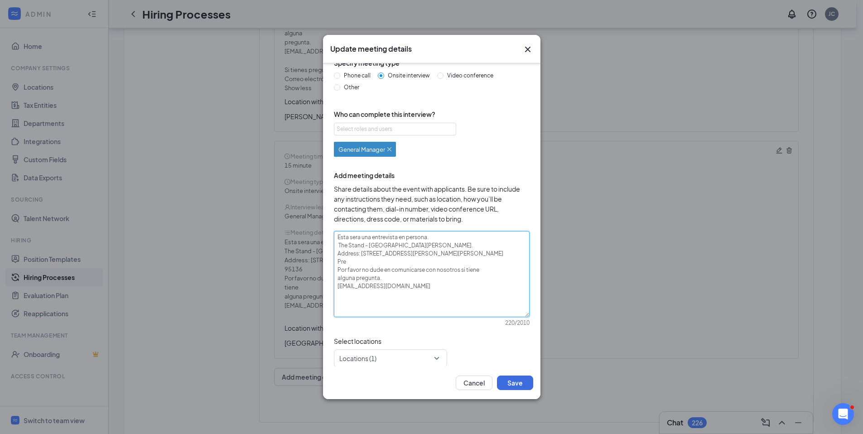
type textarea "Esta sera una entrevista en persona. The Stand - San Jose. Address: 503 West Ca…"
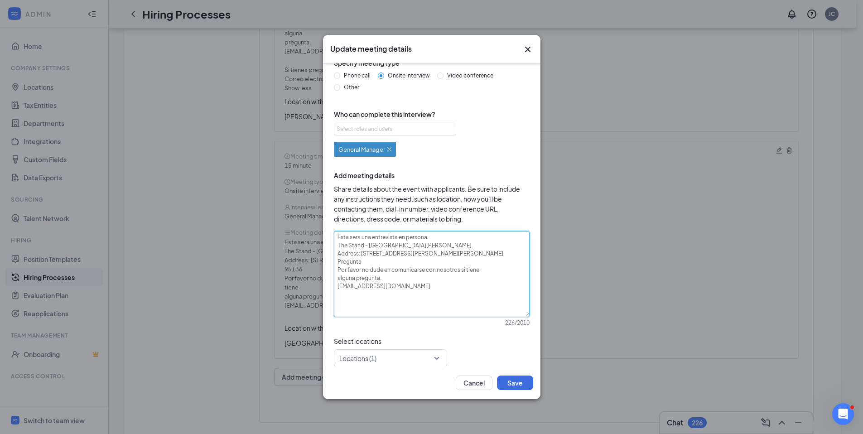
type textarea "Esta sera una entrevista en persona. The Stand - San Jose. Address: 503 West Ca…"
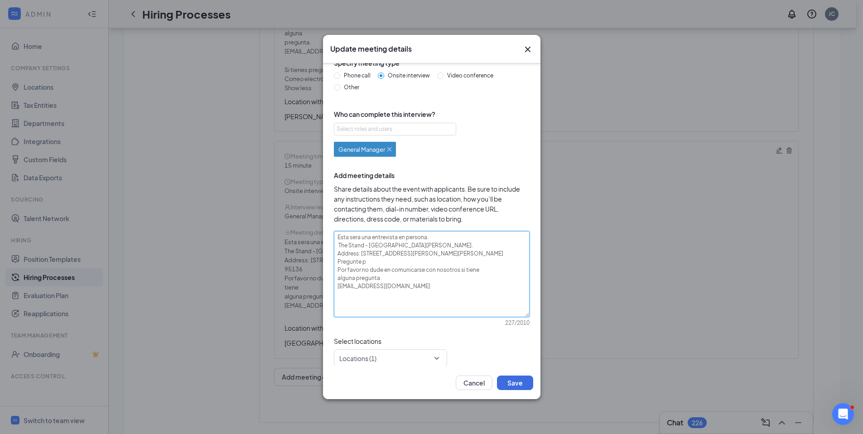
type textarea "Esta sera una entrevista en persona. The Stand - San Jose. Address: 503 West Ca…"
click at [537, 382] on div "Cancel Save" at bounding box center [432, 383] width 218 height 33
click at [523, 385] on button "Save" at bounding box center [515, 383] width 36 height 15
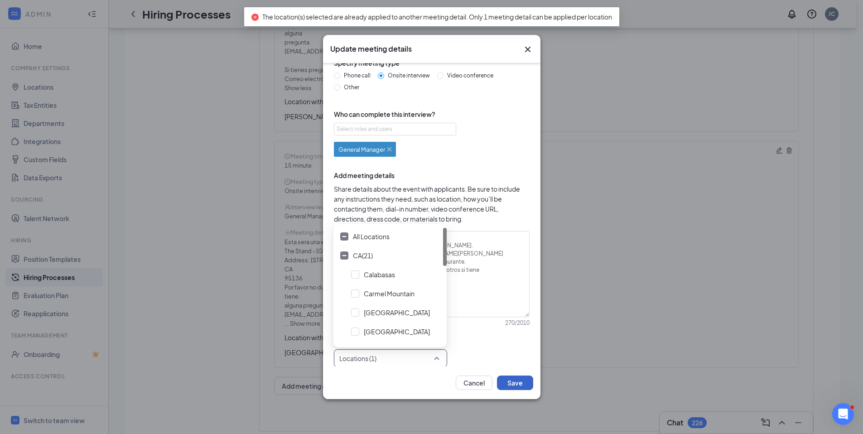
click at [376, 356] on div at bounding box center [388, 358] width 96 height 15
click at [367, 237] on span "All Locations" at bounding box center [371, 236] width 37 height 9
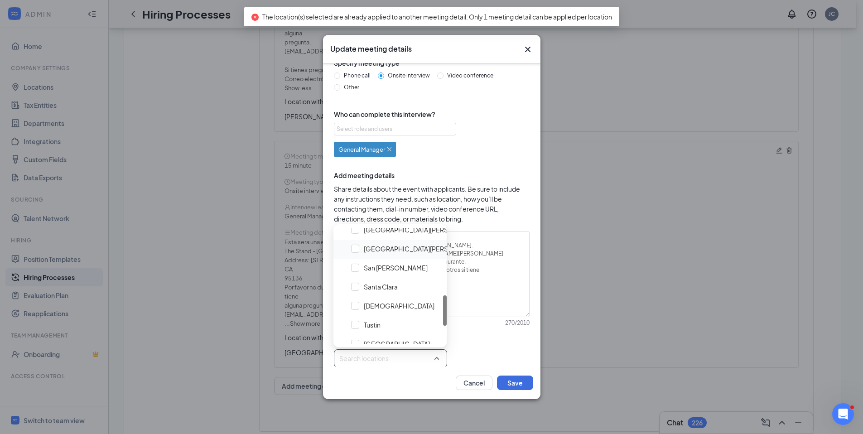
click at [368, 254] on span "San Jose" at bounding box center [416, 248] width 137 height 17
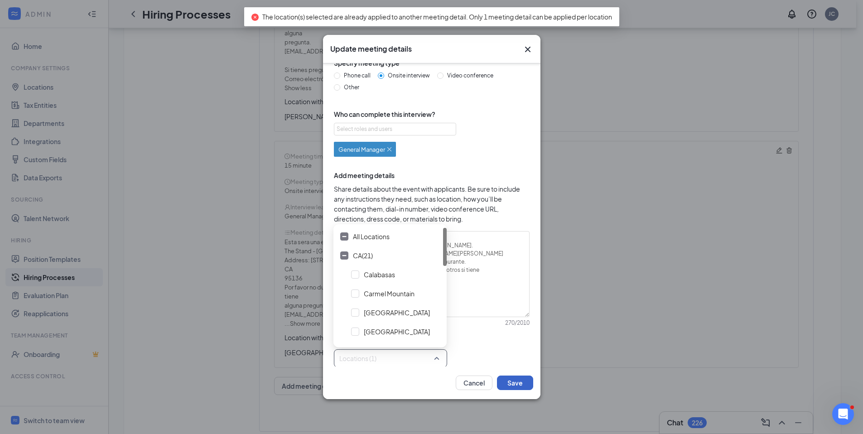
click at [521, 382] on button "Save" at bounding box center [515, 383] width 36 height 15
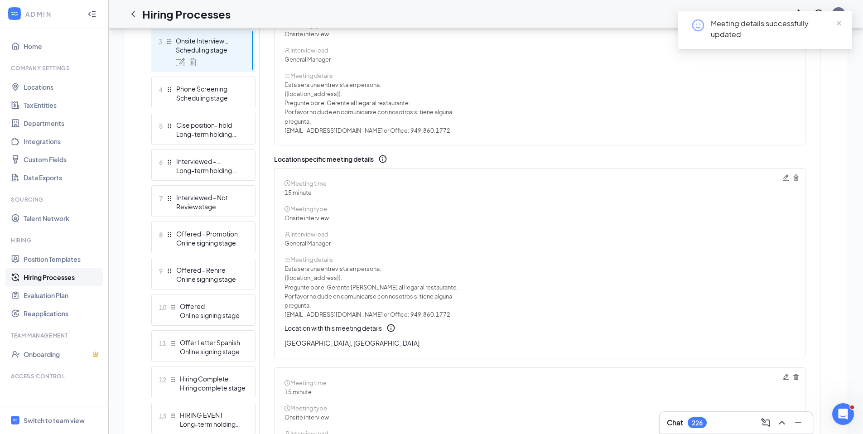
scroll to position [0, 0]
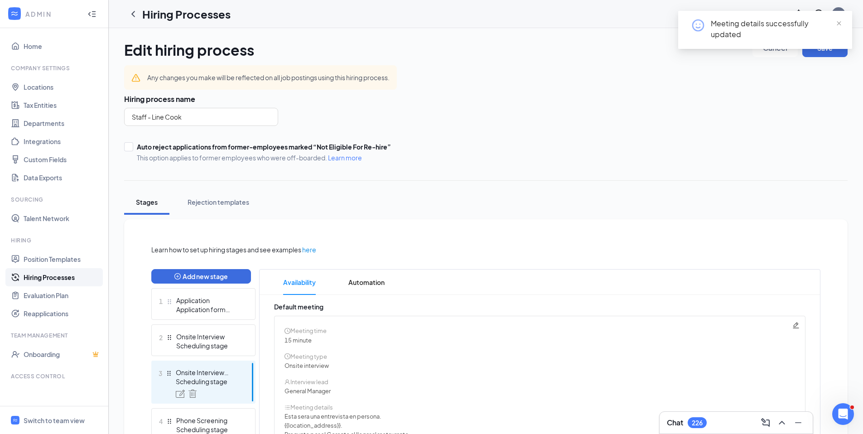
click at [58, 281] on link "Hiring Processes" at bounding box center [62, 277] width 77 height 18
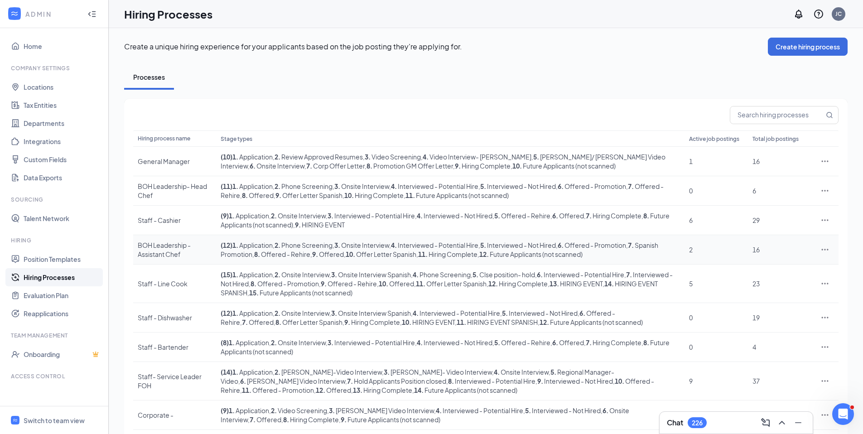
scroll to position [2, 0]
click at [825, 382] on icon "Ellipses" at bounding box center [825, 380] width 9 height 9
click at [775, 391] on li "Edit" at bounding box center [783, 399] width 92 height 21
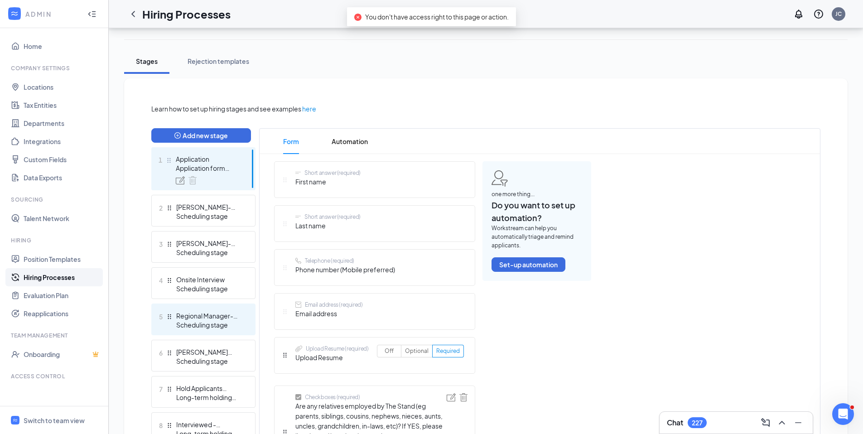
scroll to position [145, 0]
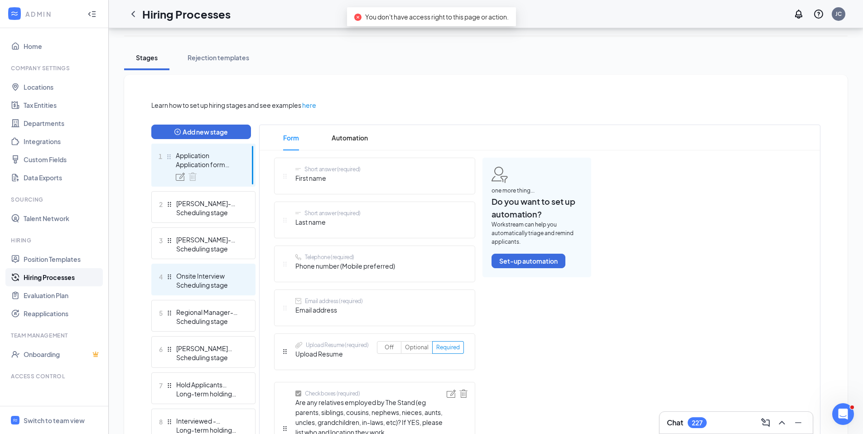
click at [213, 274] on div "Onsite Interview" at bounding box center [209, 275] width 66 height 9
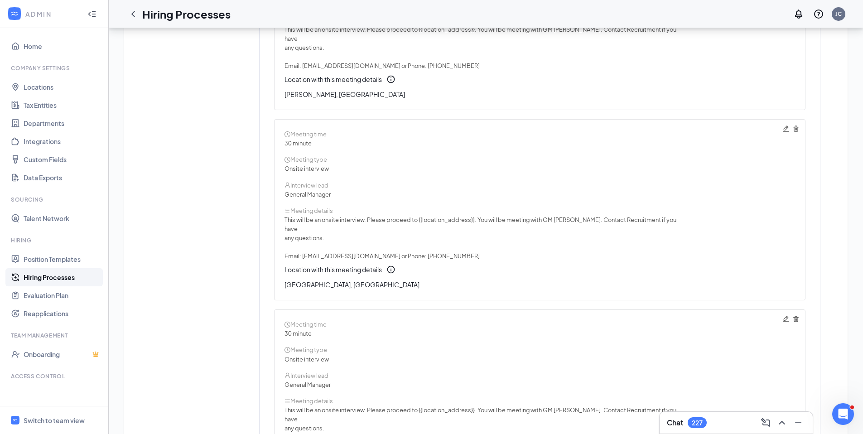
scroll to position [2992, 0]
click at [781, 126] on div "Meeting time 30 minute Meeting type Onsite interview Interview lead General Man…" at bounding box center [540, 208] width 532 height 181
click at [783, 127] on icon "Pencil" at bounding box center [786, 127] width 7 height 7
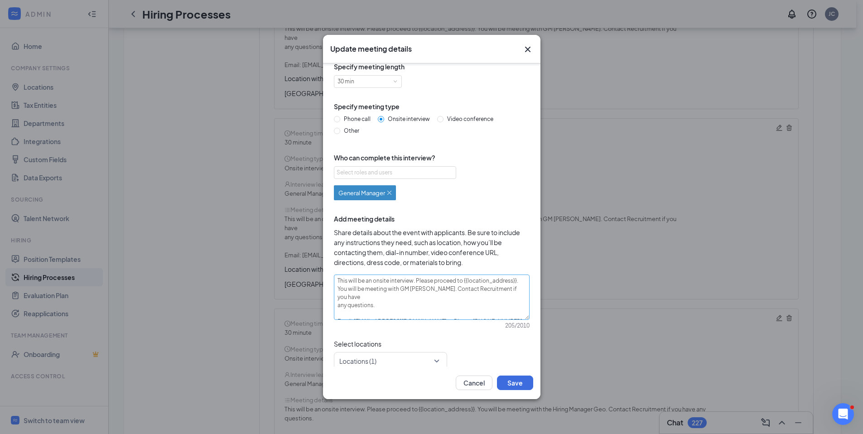
scroll to position [20, 0]
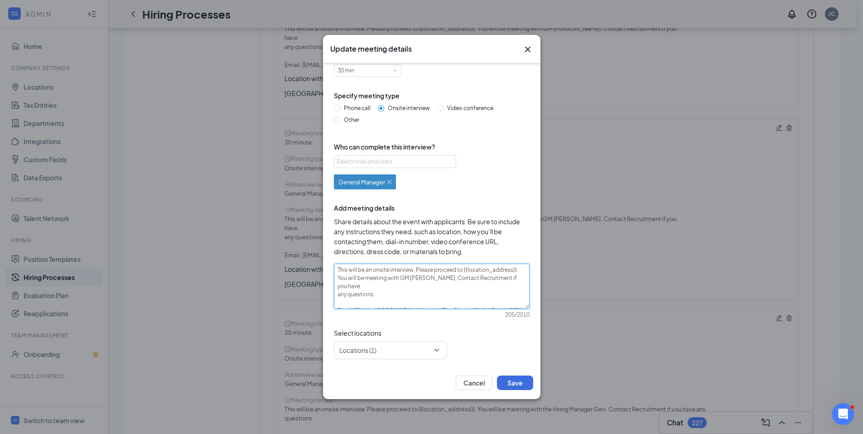
drag, startPoint x: 417, startPoint y: 277, endPoint x: 337, endPoint y: 277, distance: 79.8
click at [337, 277] on textarea "This will be an onsite interview. Please proceed to {{location_address}}. You w…" at bounding box center [432, 286] width 196 height 45
click at [508, 375] on div "Cancel Save" at bounding box center [432, 383] width 218 height 33
click at [510, 379] on button "Save" at bounding box center [515, 383] width 36 height 15
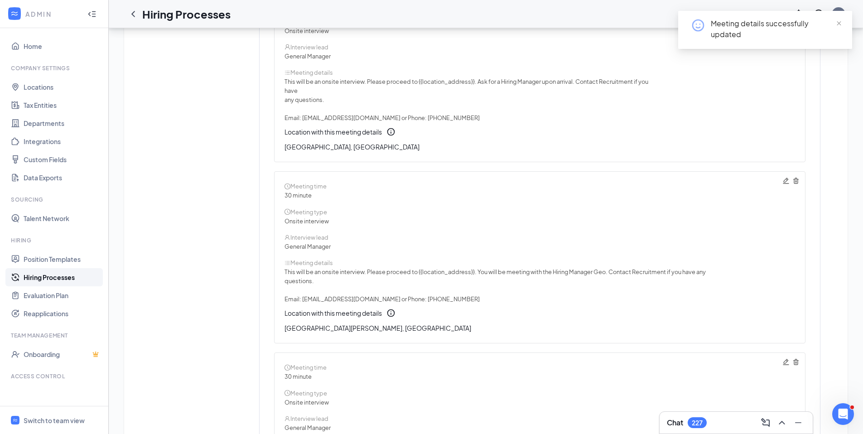
scroll to position [3137, 0]
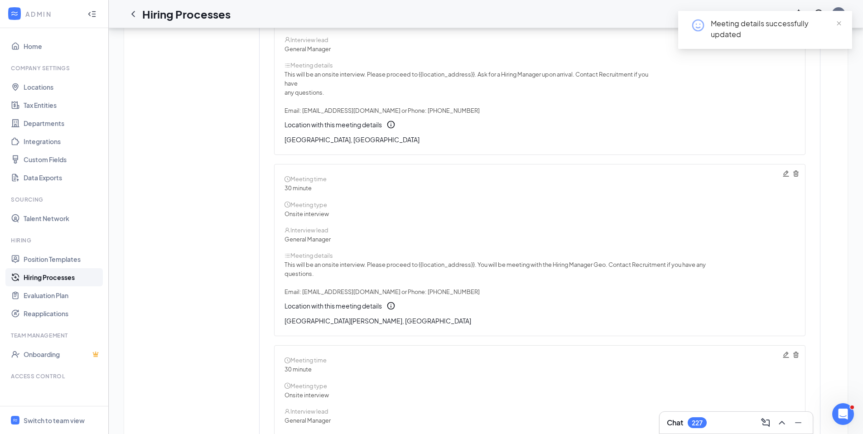
click at [784, 172] on icon "Pencil" at bounding box center [786, 173] width 7 height 7
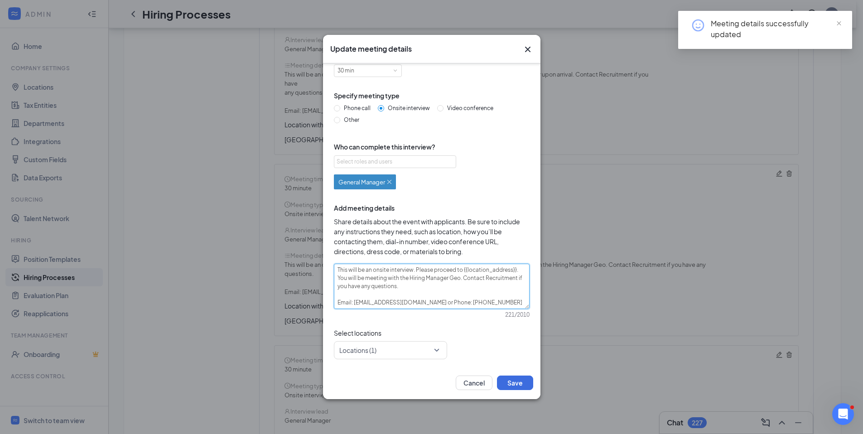
click at [454, 277] on textarea "This will be an onsite interview. Please proceed to {{location_address}}. You w…" at bounding box center [432, 286] width 196 height 45
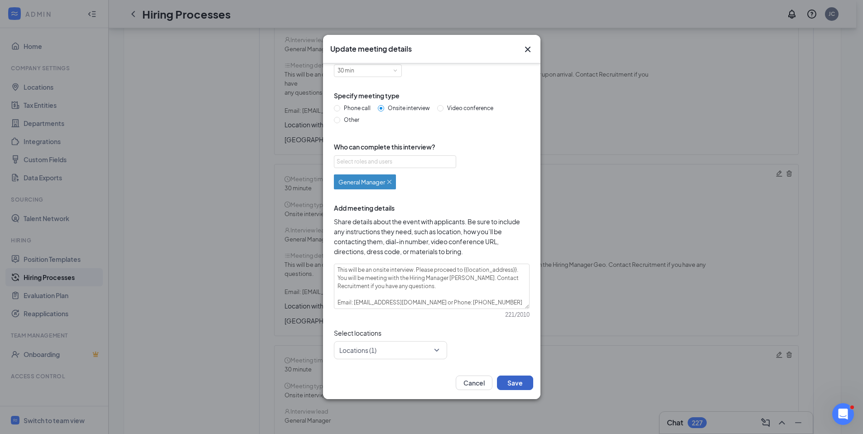
click at [509, 382] on button "Save" at bounding box center [515, 383] width 36 height 15
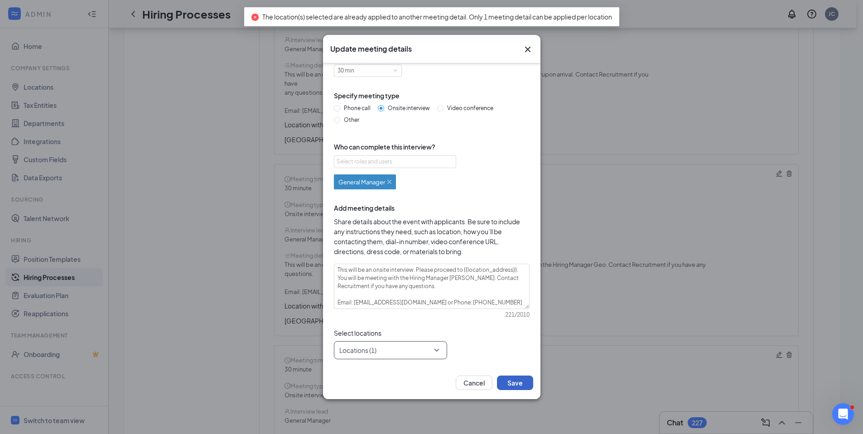
click at [384, 344] on div at bounding box center [388, 350] width 96 height 15
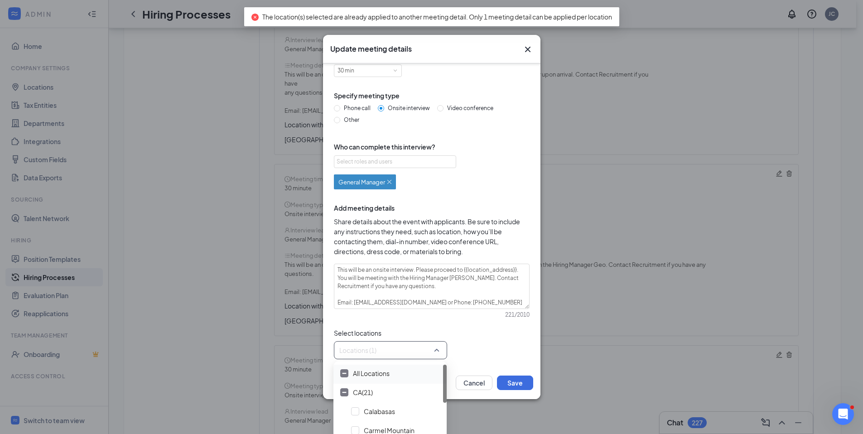
click at [366, 372] on span "All Locations" at bounding box center [371, 373] width 37 height 9
click at [374, 369] on span "San Jose" at bounding box center [423, 368] width 118 height 9
click at [518, 379] on button "Save" at bounding box center [515, 383] width 36 height 15
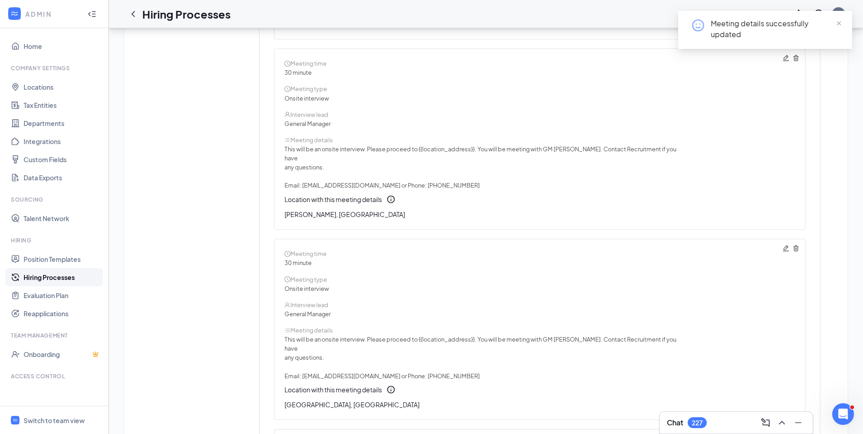
scroll to position [3437, 0]
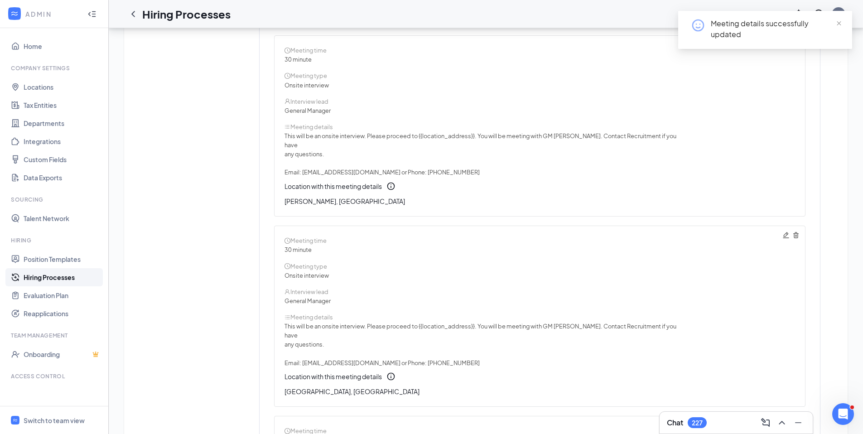
click at [36, 278] on link "Hiring Processes" at bounding box center [62, 277] width 77 height 18
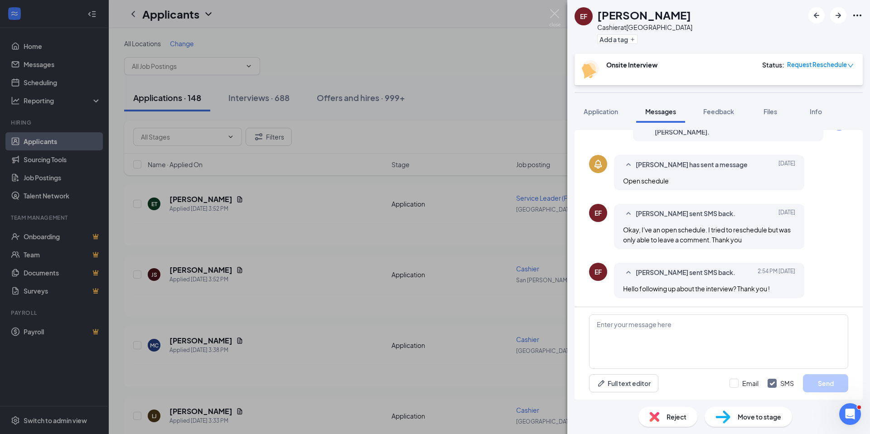
scroll to position [275, 0]
click at [744, 418] on span "Move to stage" at bounding box center [760, 417] width 44 height 10
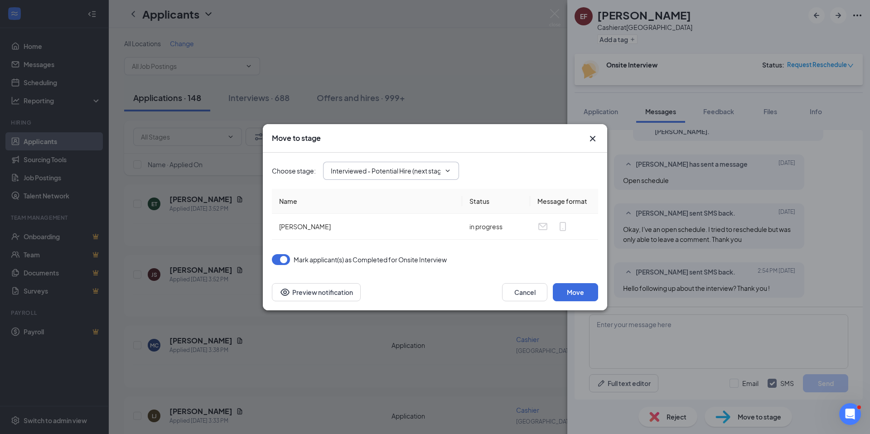
click at [383, 178] on span "Interviewed - Potential Hire (next stage)" at bounding box center [391, 171] width 136 height 18
click at [378, 174] on input "Interviewed - Potential Hire (next stage)" at bounding box center [386, 171] width 110 height 10
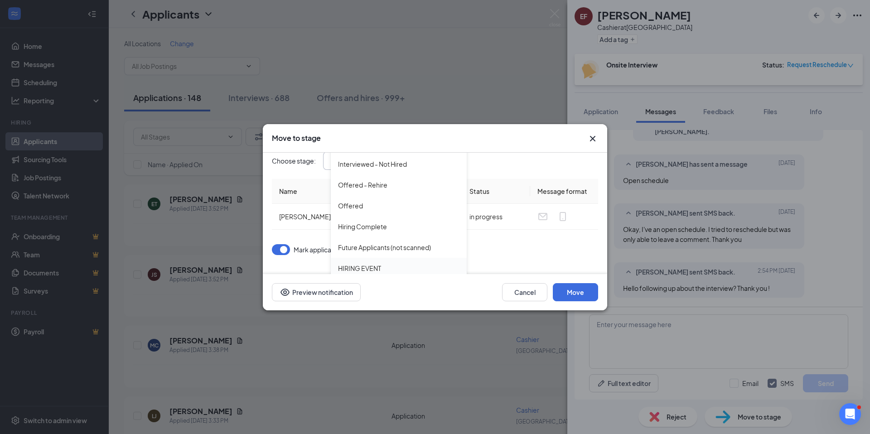
scroll to position [16, 0]
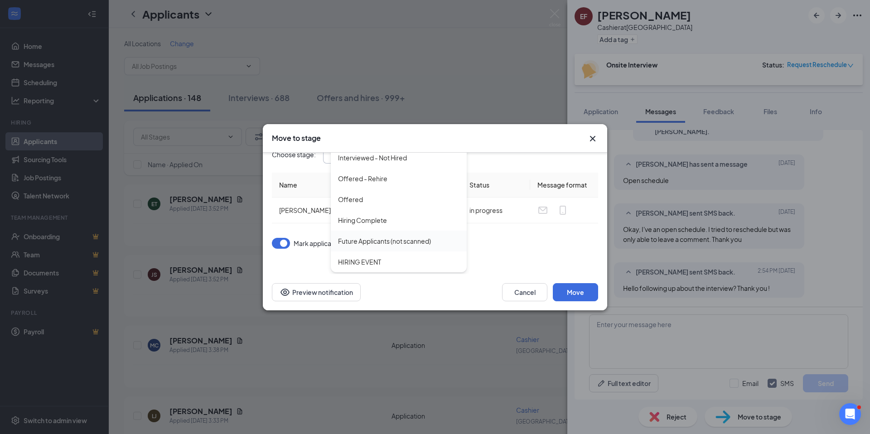
click at [398, 238] on div "Future Applicants (not scanned)" at bounding box center [384, 241] width 93 height 10
type input "Future Applicants (not scanned)"
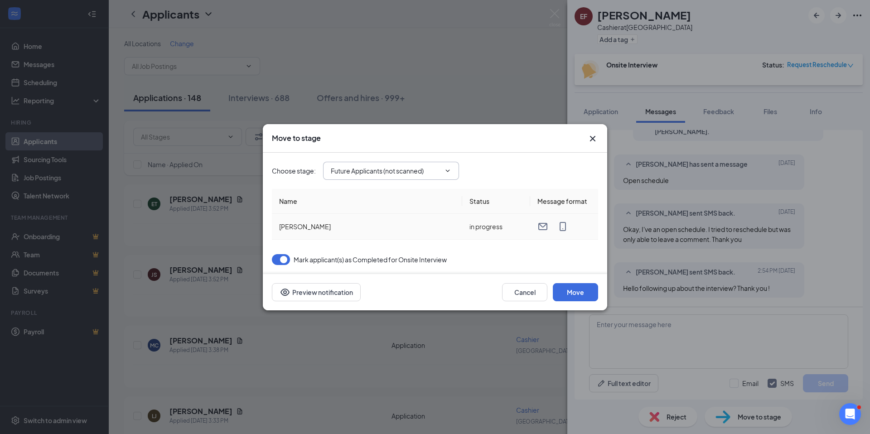
scroll to position [0, 0]
click at [577, 291] on button "Move" at bounding box center [575, 292] width 45 height 18
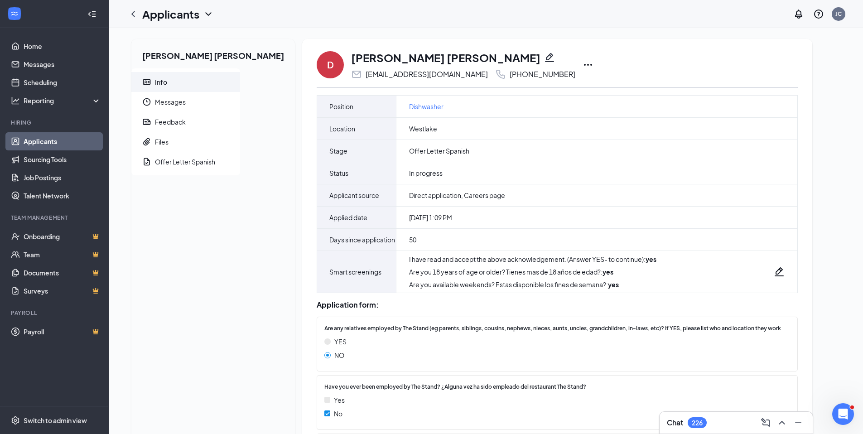
click at [73, 141] on link "Applicants" at bounding box center [62, 141] width 77 height 18
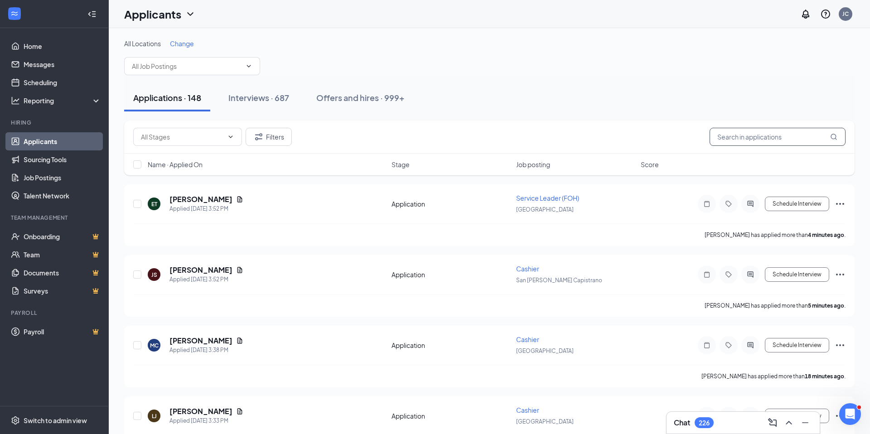
click at [750, 130] on input "text" at bounding box center [778, 137] width 136 height 18
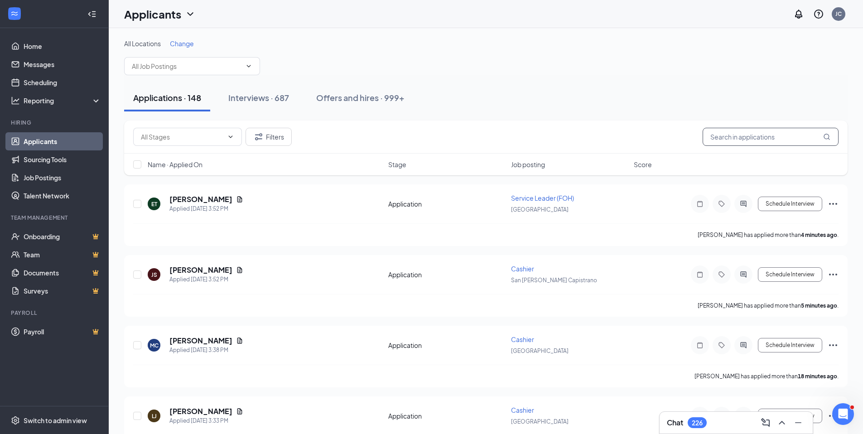
paste input "camposeliap441@gmail.com"
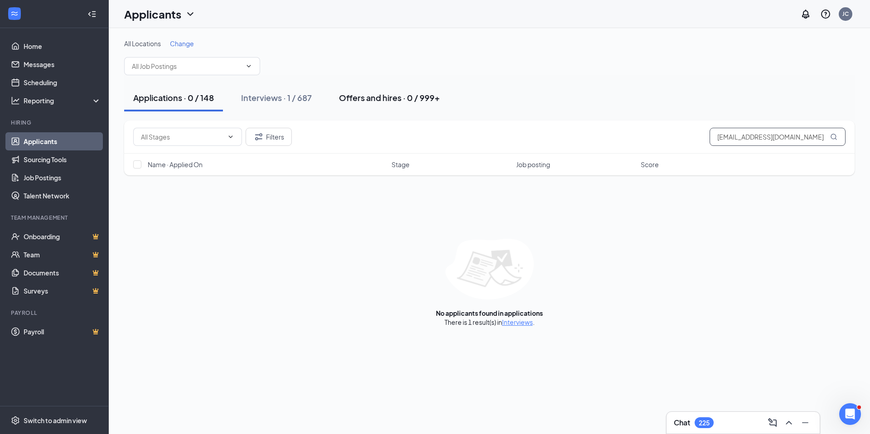
type input "camposeliap441@gmail.com"
click at [334, 94] on button "Offers and hires · 0 / 999+" at bounding box center [389, 97] width 119 height 27
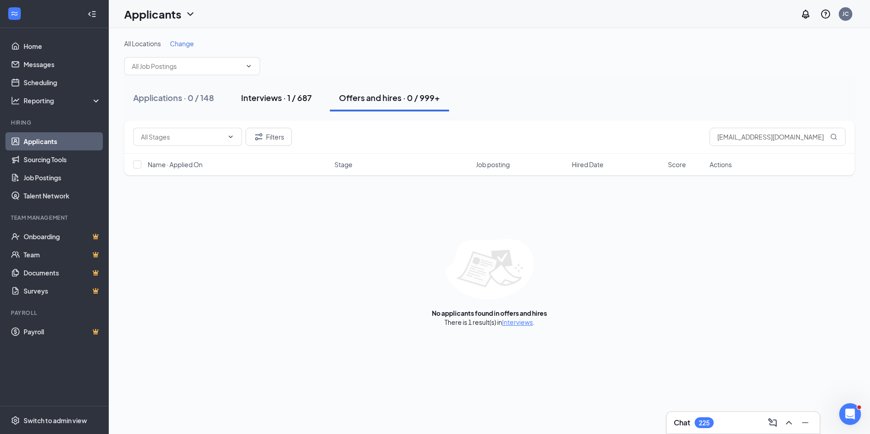
click at [273, 102] on div "Interviews · 1 / 687" at bounding box center [276, 97] width 71 height 11
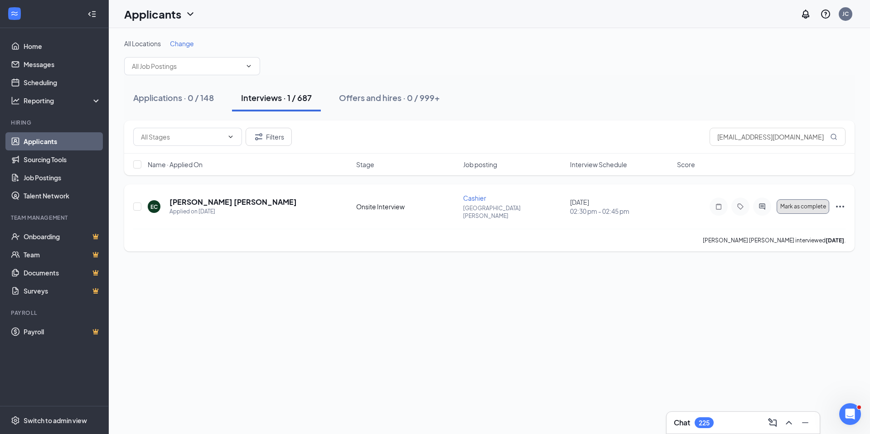
click at [802, 208] on button "Mark as complete" at bounding box center [803, 206] width 53 height 15
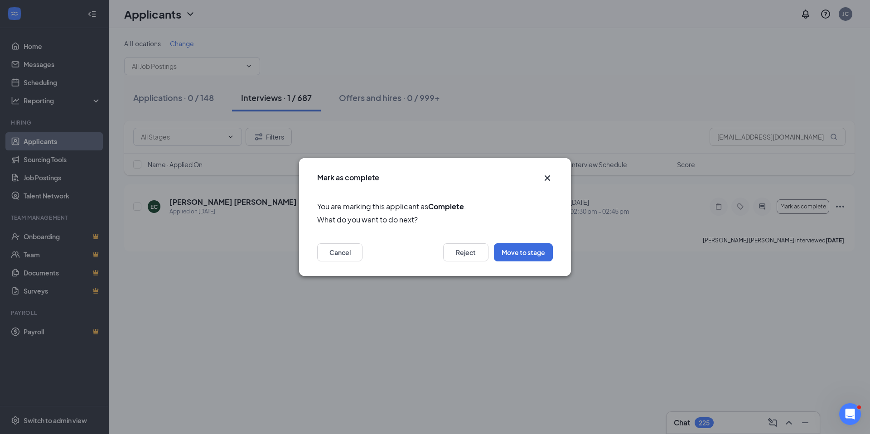
click at [441, 259] on div "Cancel Reject Move to stage" at bounding box center [435, 252] width 236 height 18
click at [449, 255] on button "Reject" at bounding box center [465, 252] width 45 height 18
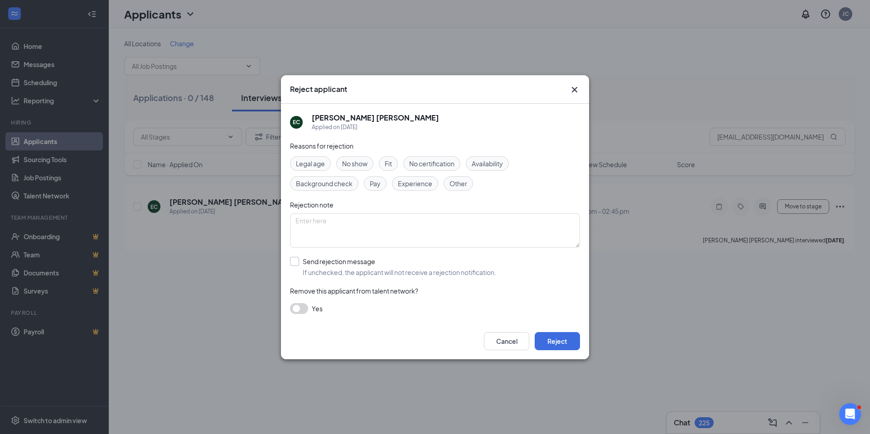
click at [331, 257] on input "Send rejection message If unchecked, the applicant will not receive a rejection…" at bounding box center [393, 267] width 206 height 20
checkbox input "true"
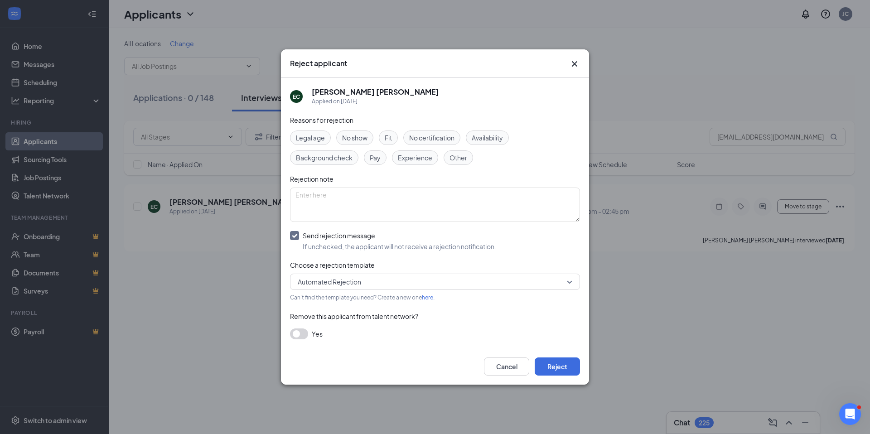
click at [341, 283] on span "Automated Rejection" at bounding box center [329, 282] width 63 height 14
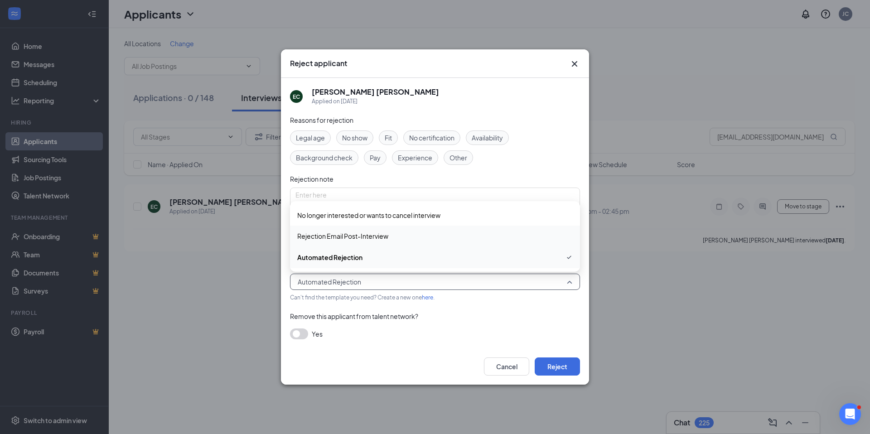
click at [361, 233] on span "Rejection Email Post-Interview" at bounding box center [342, 236] width 91 height 10
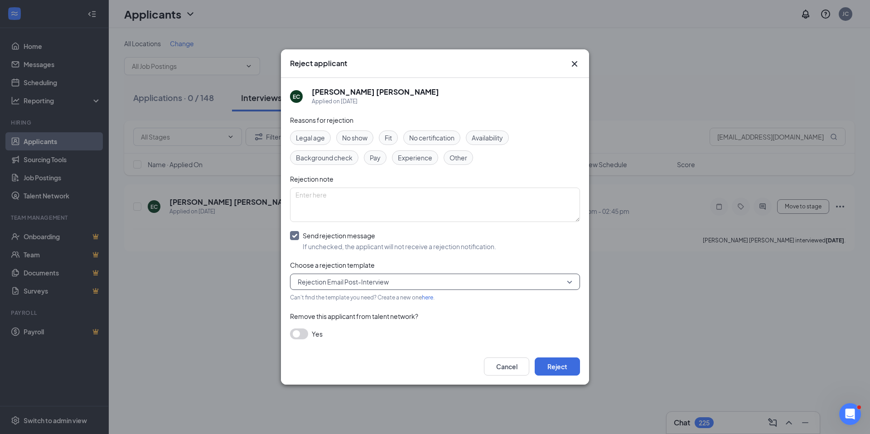
click at [559, 380] on div "Cancel Reject" at bounding box center [435, 366] width 308 height 36
click at [559, 373] on button "Reject" at bounding box center [557, 367] width 45 height 18
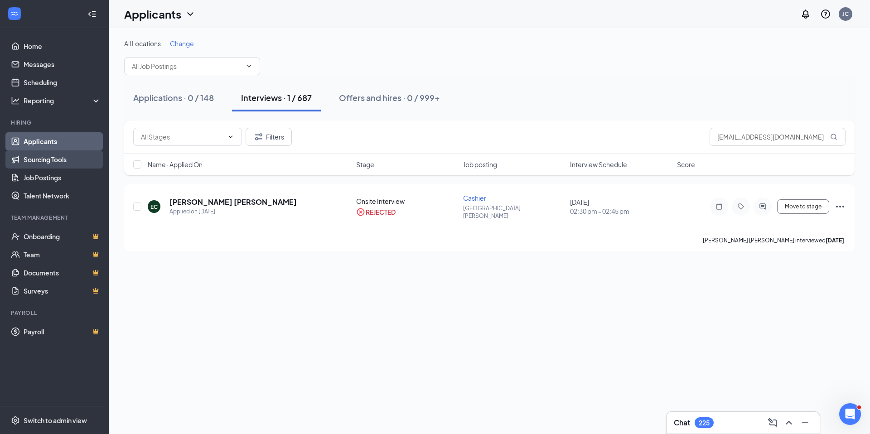
click at [94, 151] on link "Sourcing Tools" at bounding box center [62, 159] width 77 height 18
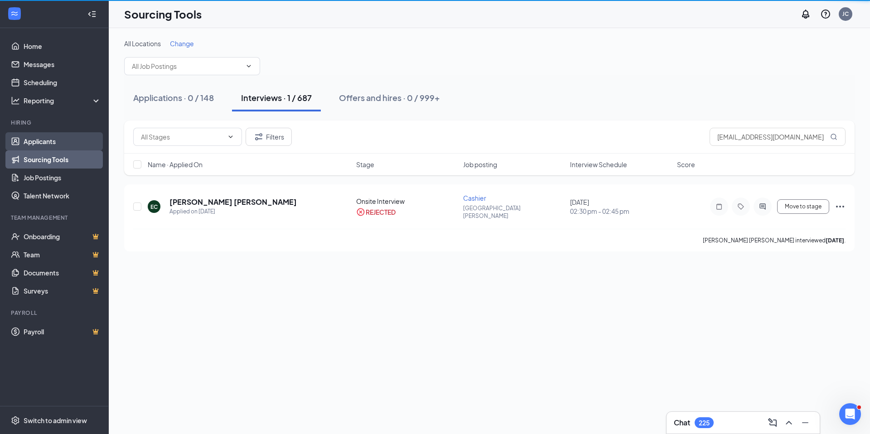
click at [93, 142] on link "Applicants" at bounding box center [62, 141] width 77 height 18
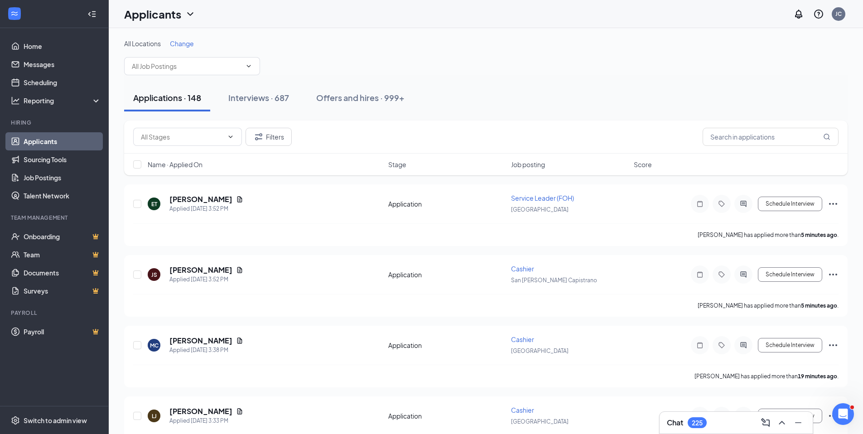
click at [93, 142] on link "Applicants" at bounding box center [62, 141] width 77 height 18
